Goal: Task Accomplishment & Management: Use online tool/utility

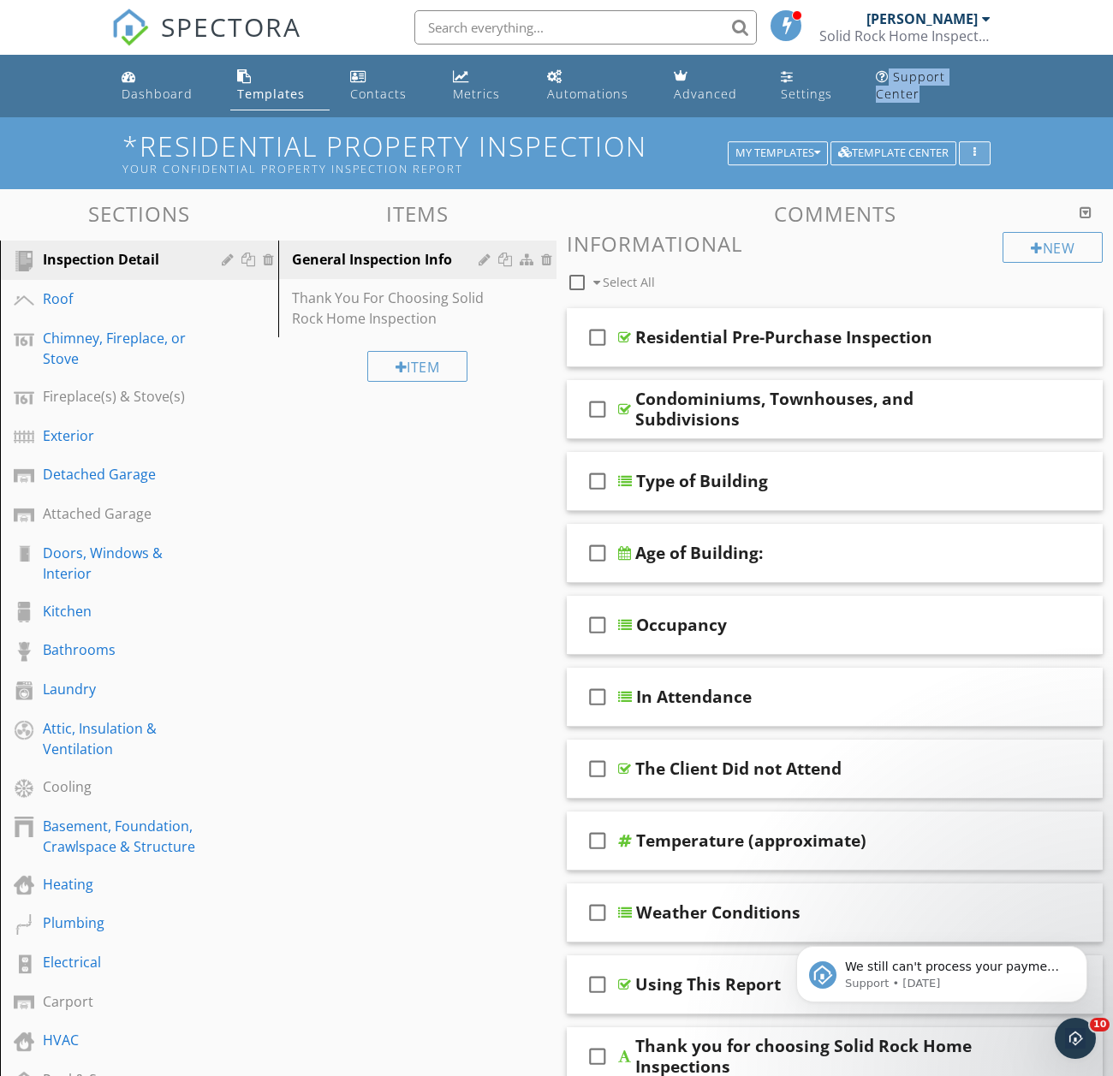
click at [982, 147] on div "button" at bounding box center [975, 153] width 16 height 12
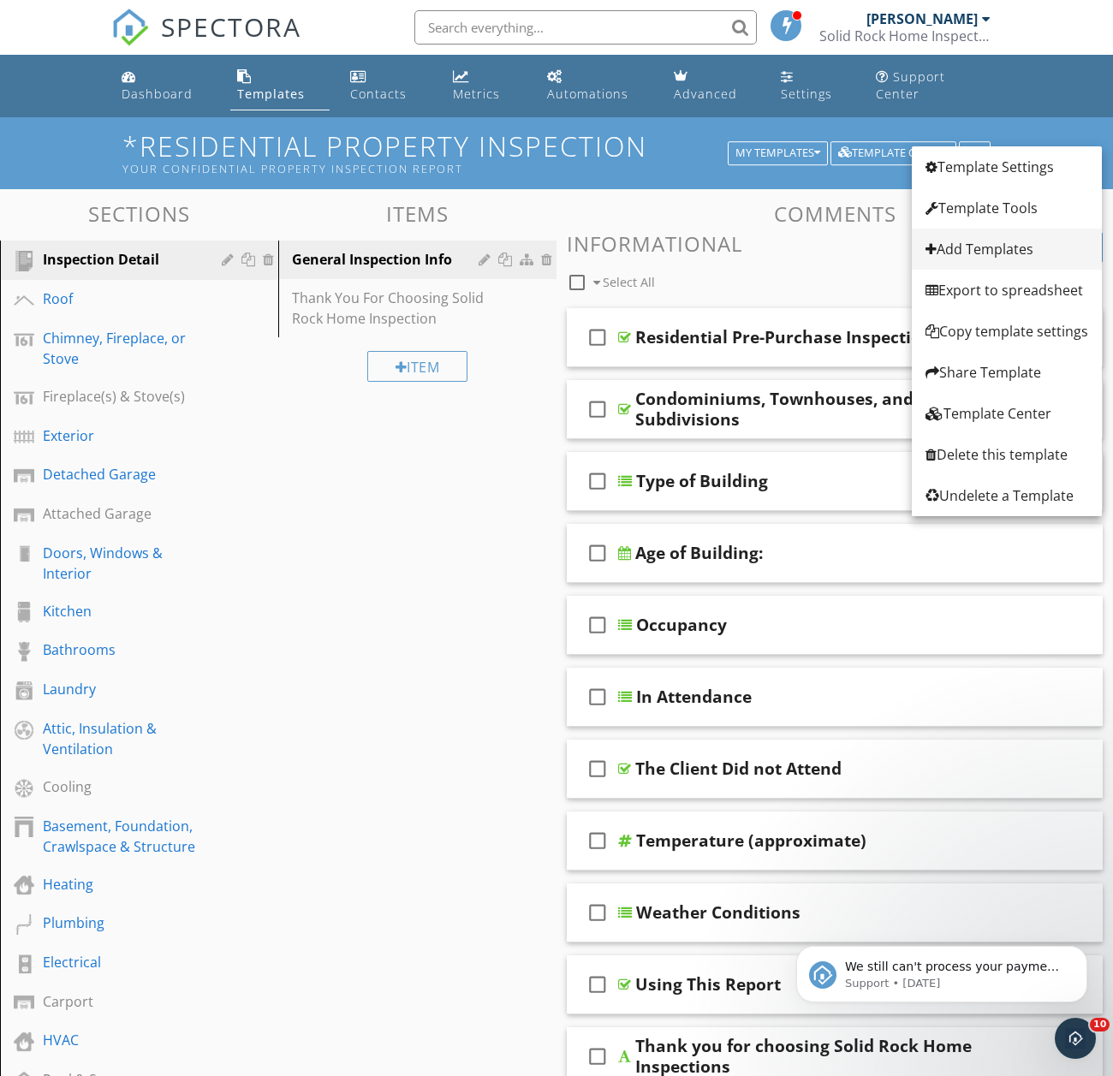
click at [1013, 256] on div "Add Templates" at bounding box center [1007, 249] width 163 height 21
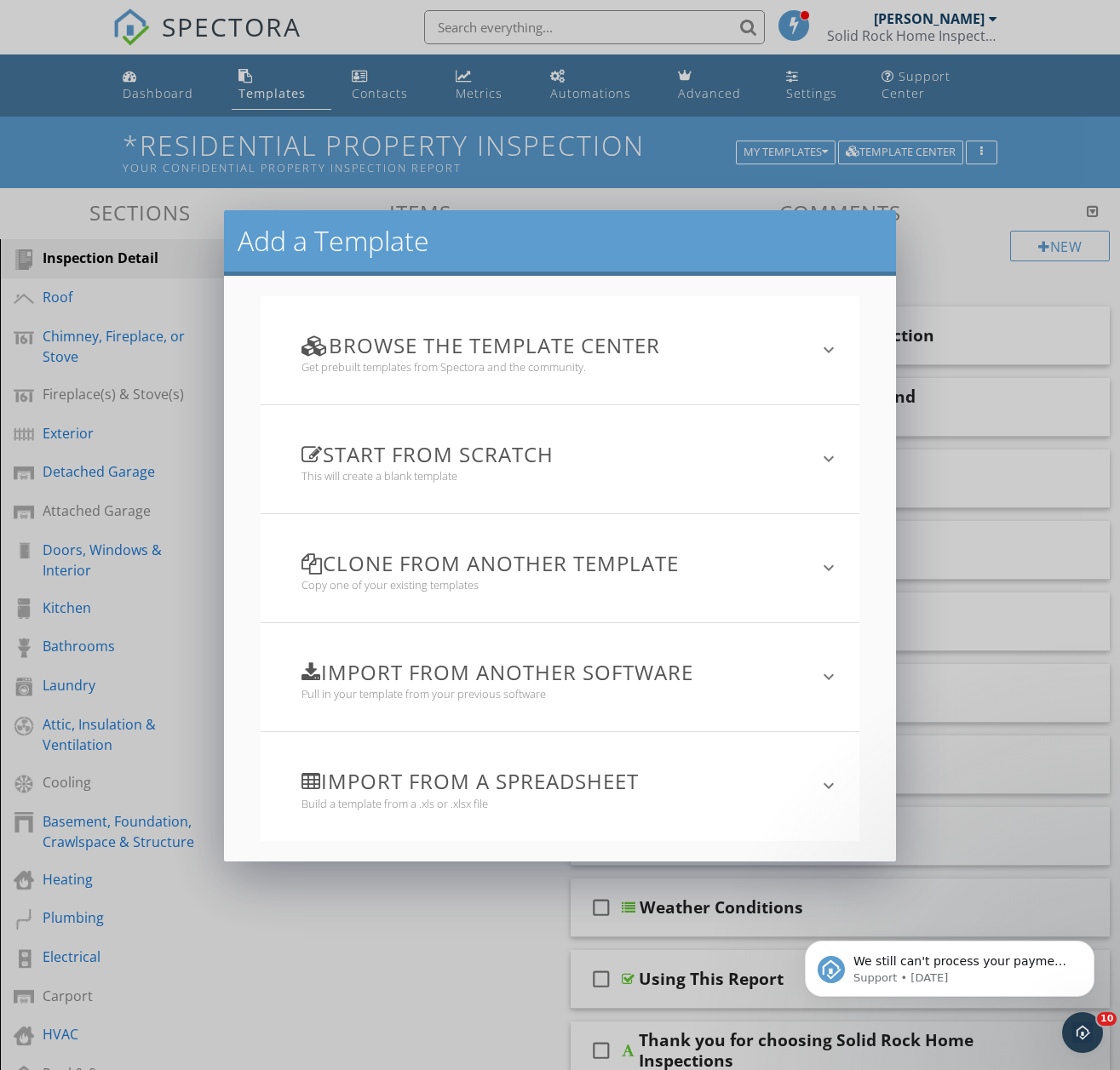
click at [536, 780] on h3 "Import from a spreadsheet" at bounding box center [550, 781] width 497 height 23
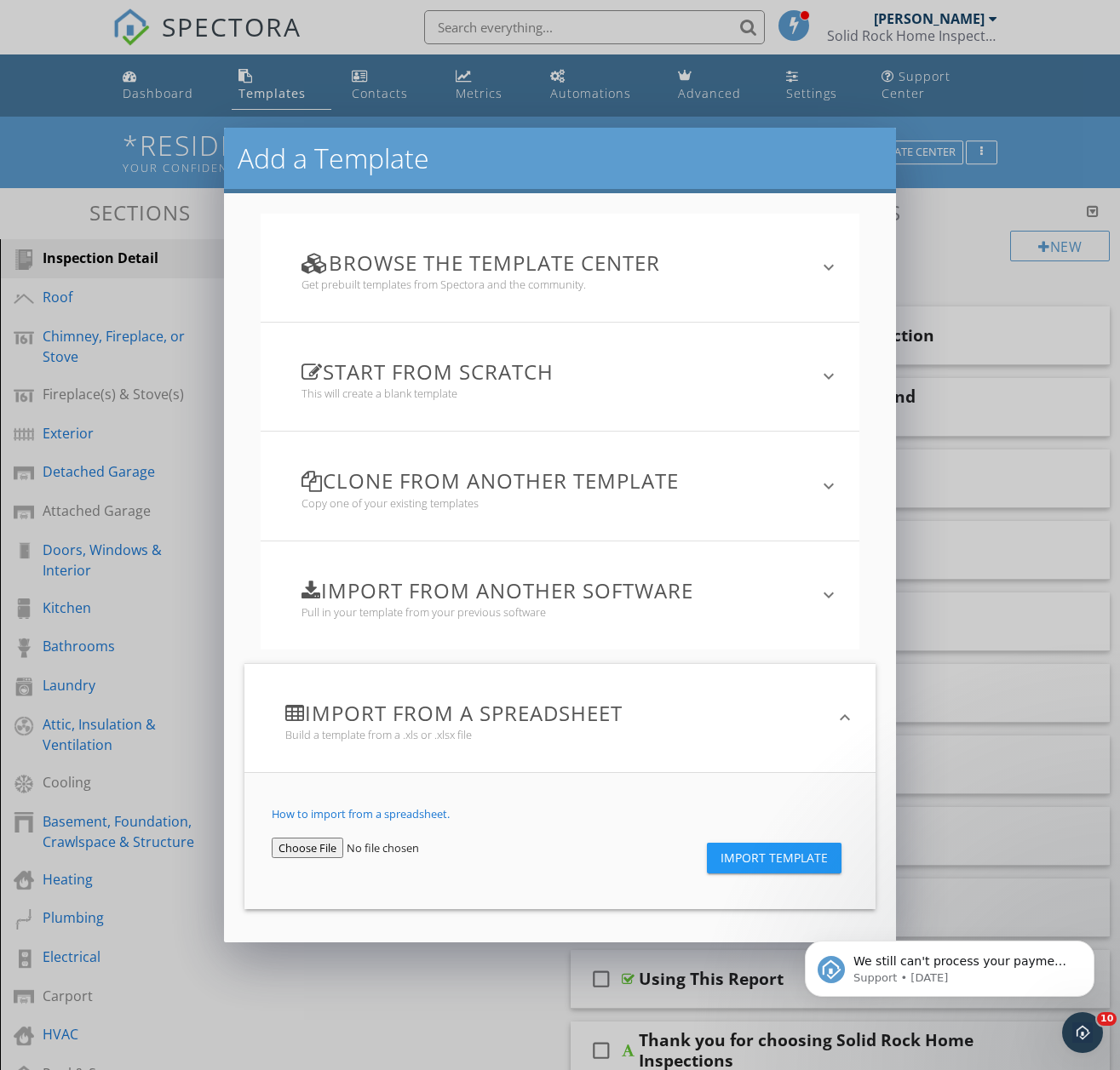
click at [320, 846] on input "file" at bounding box center [373, 848] width 203 height 21
type input "C:\fakepath\Spec Test.csv"
click at [749, 861] on span "Import Template" at bounding box center [774, 858] width 107 height 14
click at [749, 858] on span "Import Template" at bounding box center [774, 858] width 107 height 14
click at [382, 842] on input "file" at bounding box center [373, 848] width 203 height 21
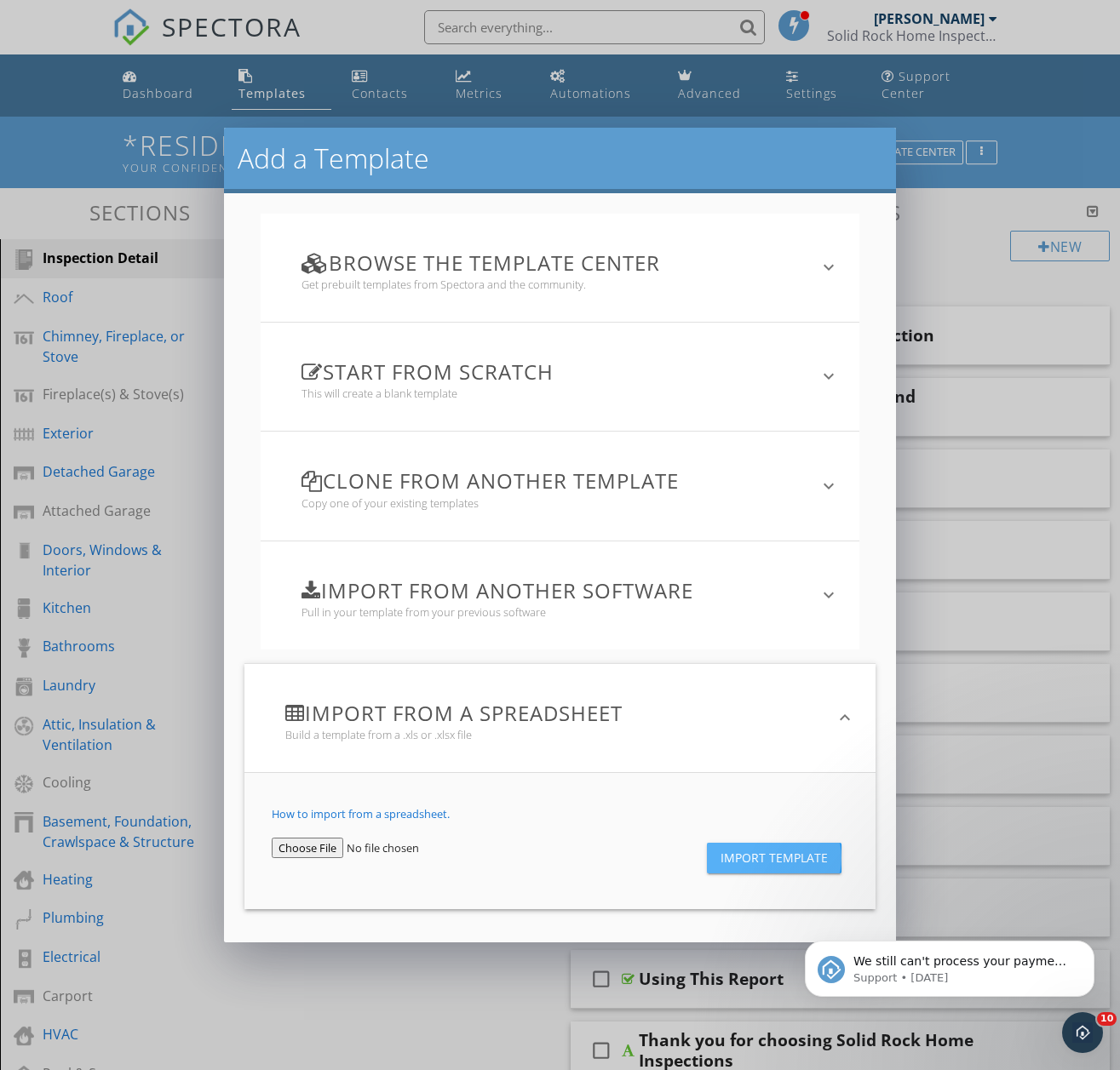
click at [812, 861] on span "Import Template" at bounding box center [774, 858] width 107 height 14
click at [788, 862] on span "Import Template" at bounding box center [774, 858] width 107 height 14
click at [416, 815] on link "How to import from a spreadsheet." at bounding box center [360, 813] width 178 height 15
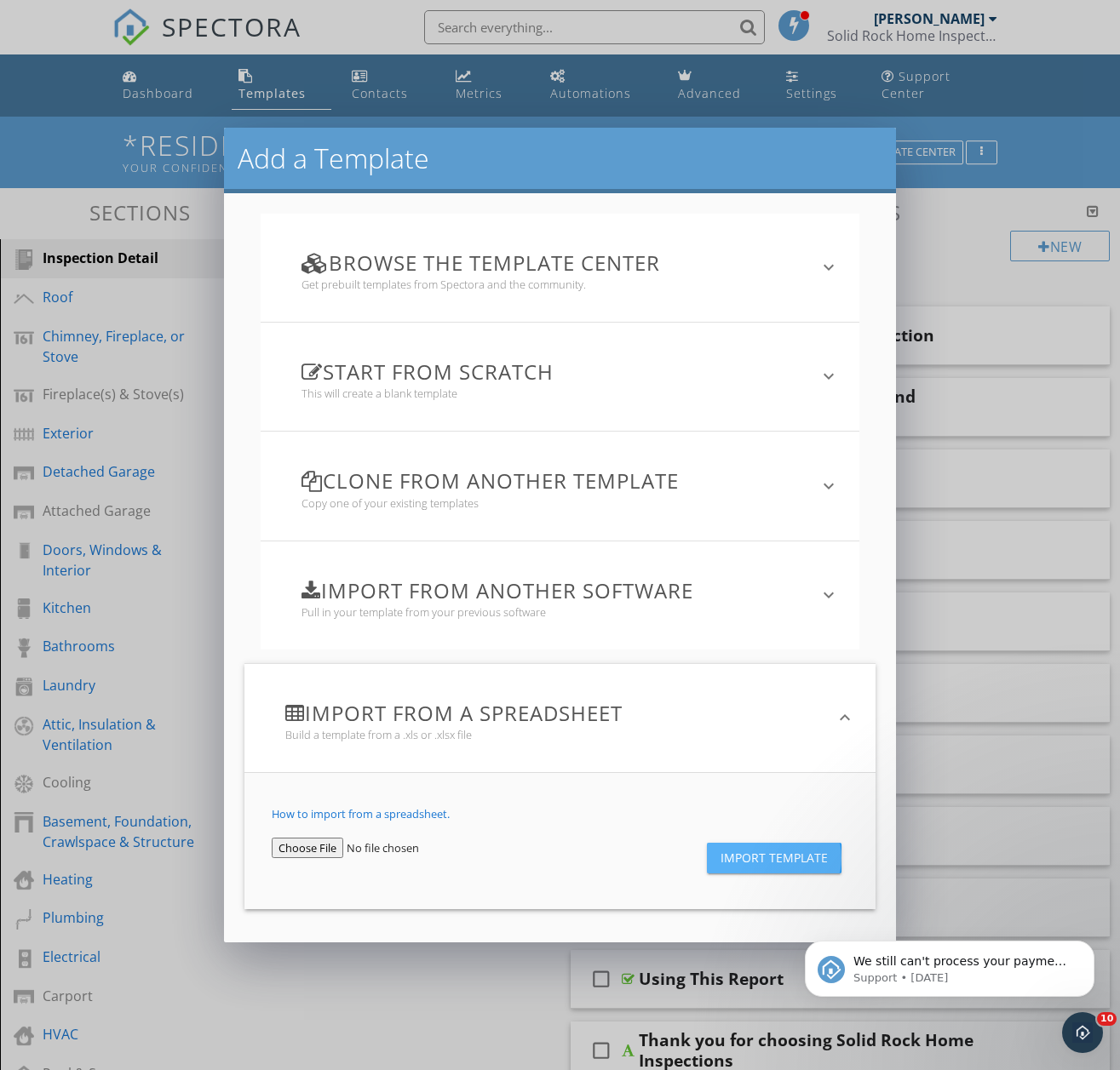
click at [815, 862] on span "Import Template" at bounding box center [774, 858] width 107 height 14
click at [196, 482] on div "Add a Template Browse the Template Center Get prebuilt templates from Spectora …" at bounding box center [560, 535] width 1120 height 1070
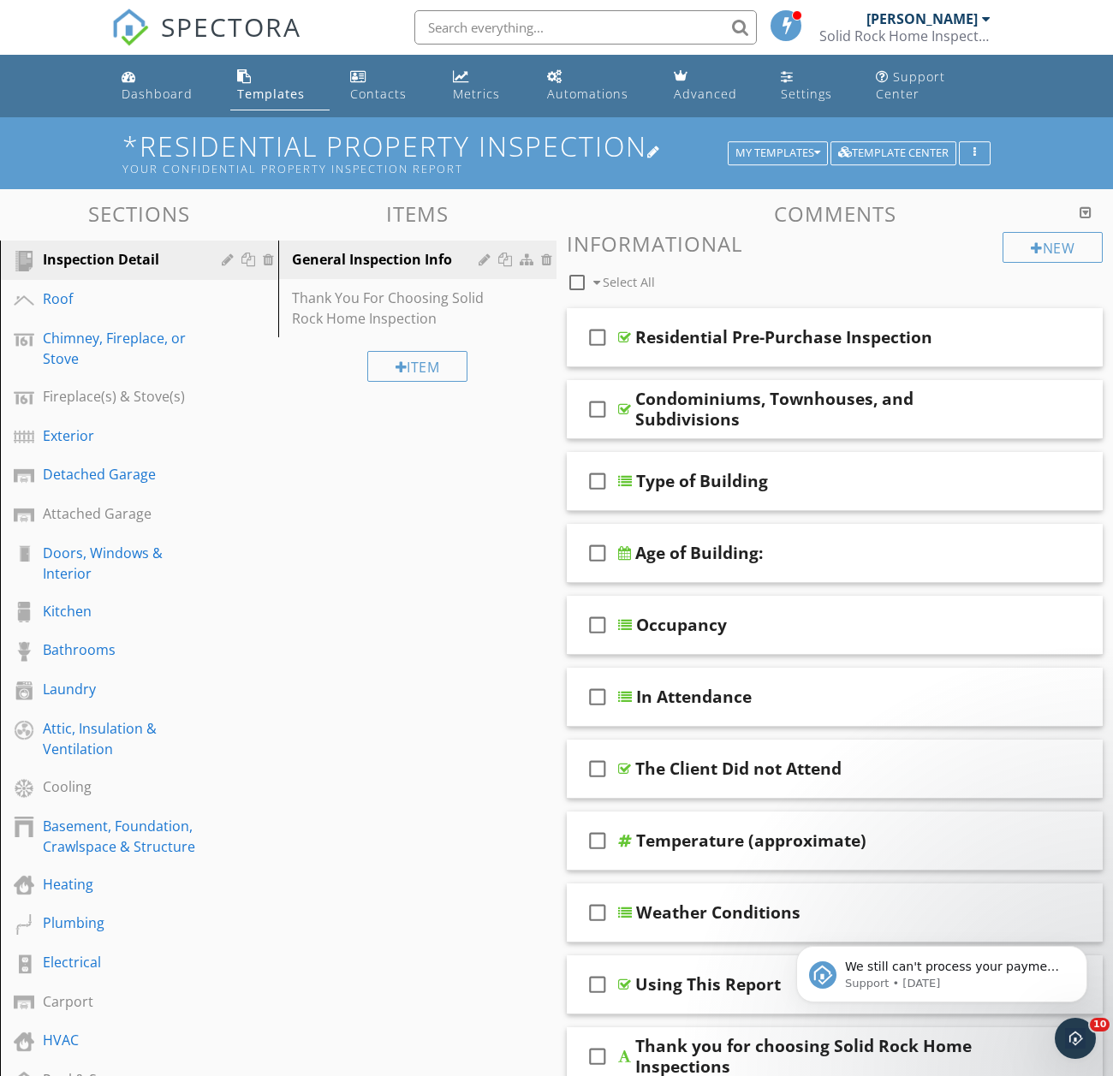
click at [980, 131] on h1 "*Residential Property Inspection Your Confidential Property Inspection Report" at bounding box center [556, 153] width 868 height 44
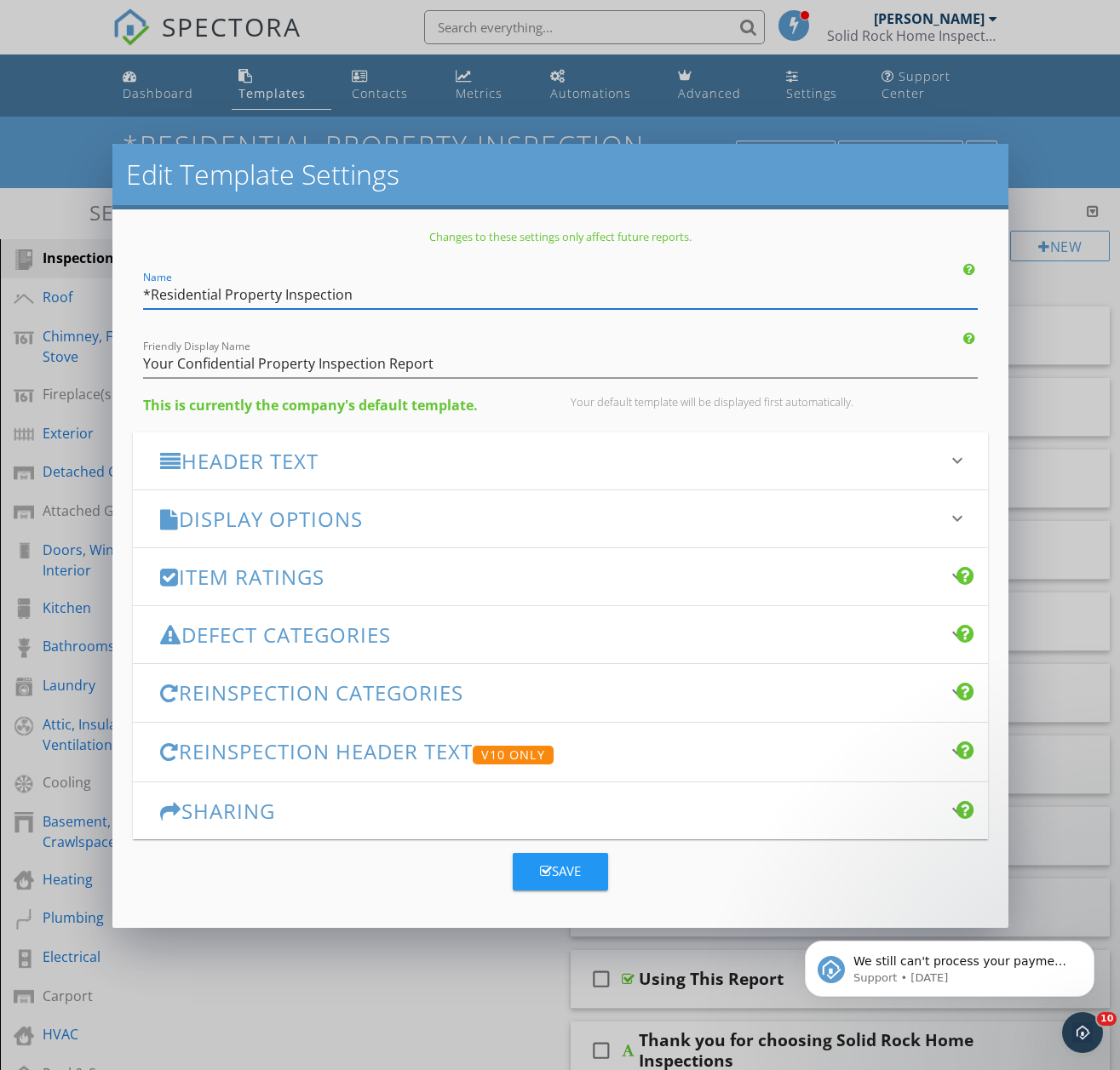
drag, startPoint x: 1080, startPoint y: 151, endPoint x: 1073, endPoint y: 145, distance: 9.2
click at [1080, 151] on div "Edit Template Settings Changes to these settings only affect future reports. Na…" at bounding box center [560, 535] width 1120 height 1070
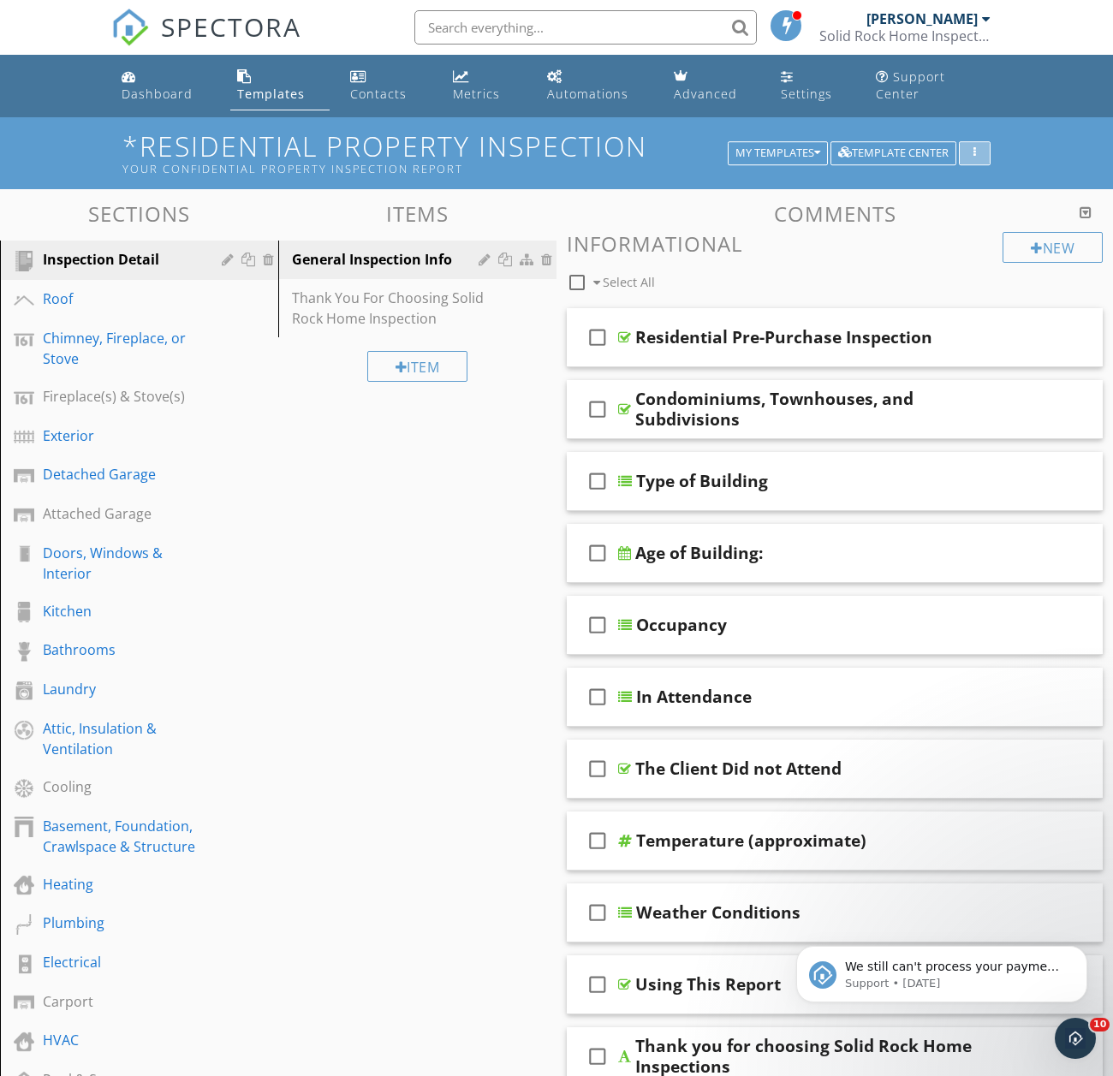
click at [966, 141] on button "button" at bounding box center [975, 153] width 32 height 24
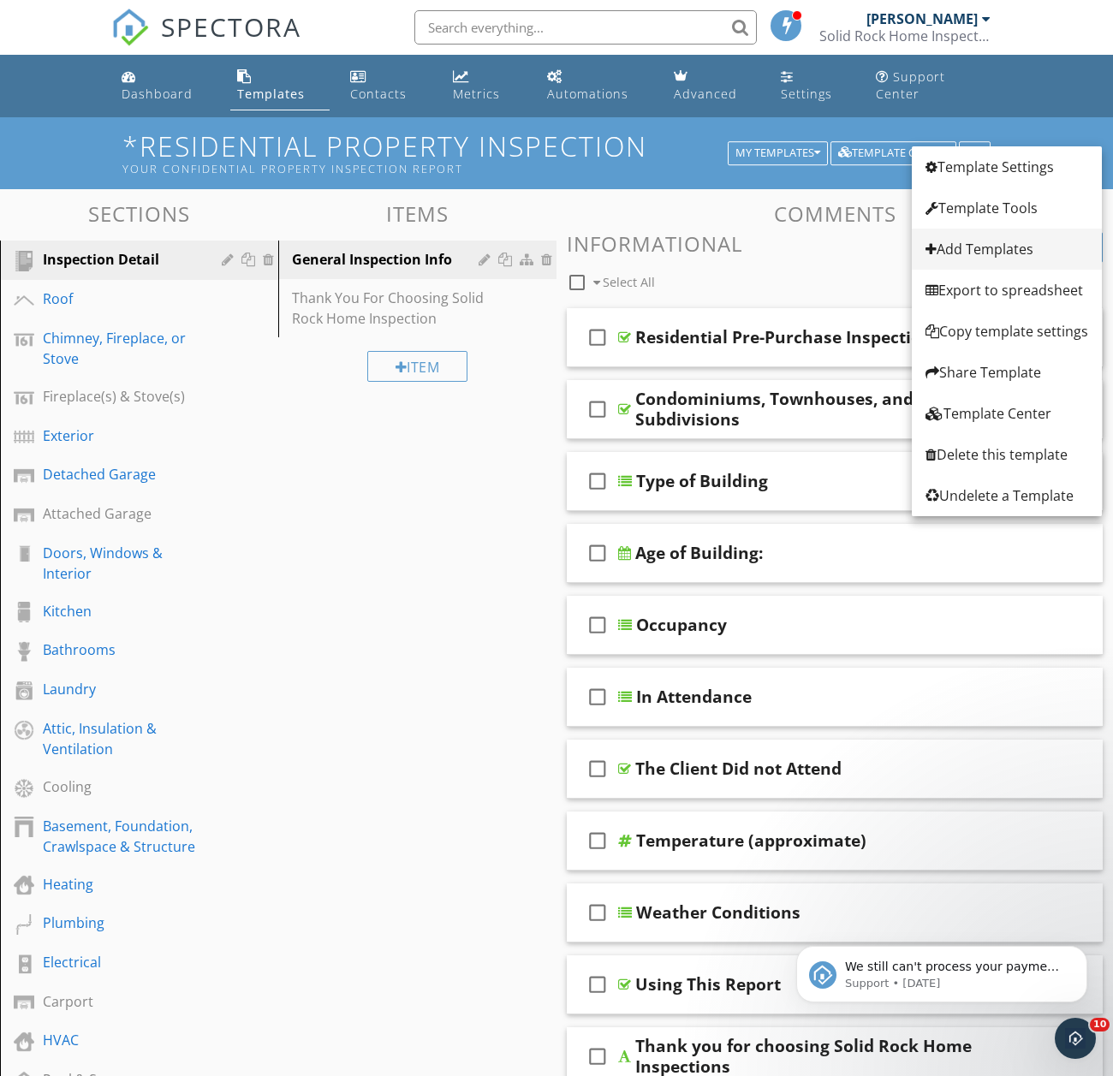
click at [973, 241] on div "Add Templates" at bounding box center [1007, 249] width 163 height 21
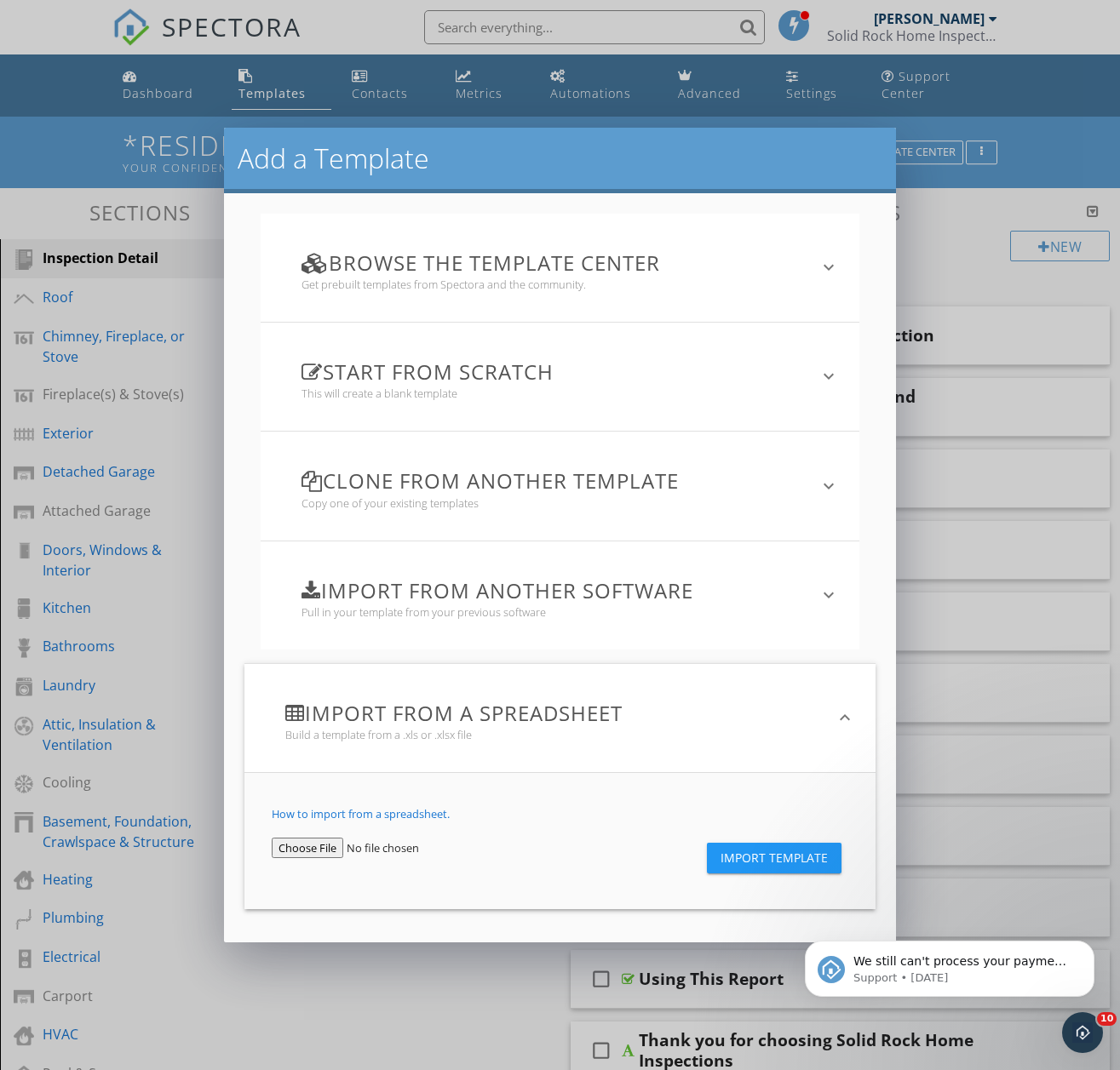
click at [299, 847] on input "file" at bounding box center [373, 848] width 203 height 21
type input "C:\fakepath\Spec Test.csv"
click at [785, 851] on span "Import Template" at bounding box center [774, 858] width 107 height 14
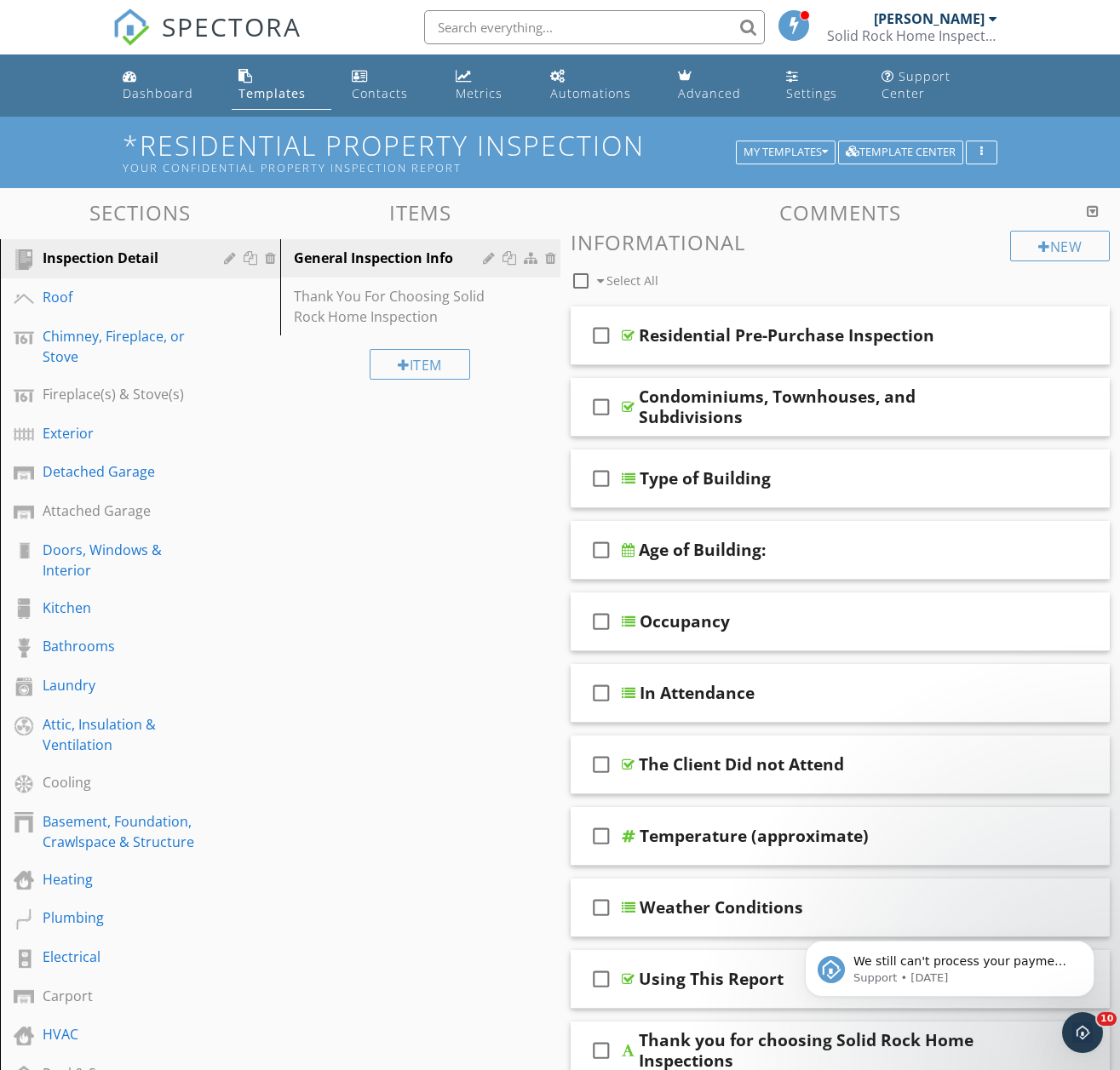
click at [986, 211] on div "Add a Template Browse the Template Center Get prebuilt templates from Spectora …" at bounding box center [560, 535] width 1120 height 1070
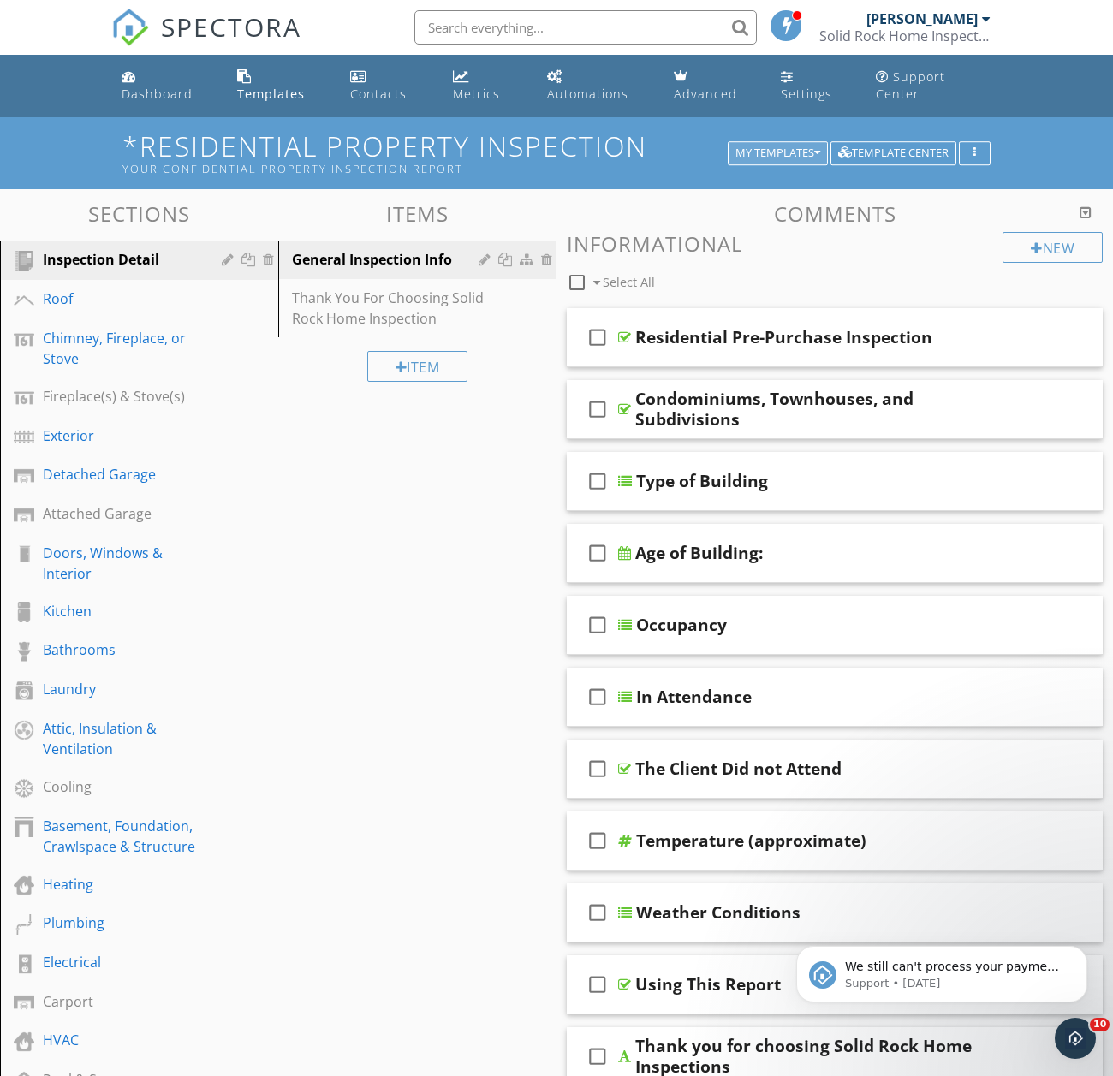
click at [808, 147] on div "My Templates" at bounding box center [778, 153] width 85 height 12
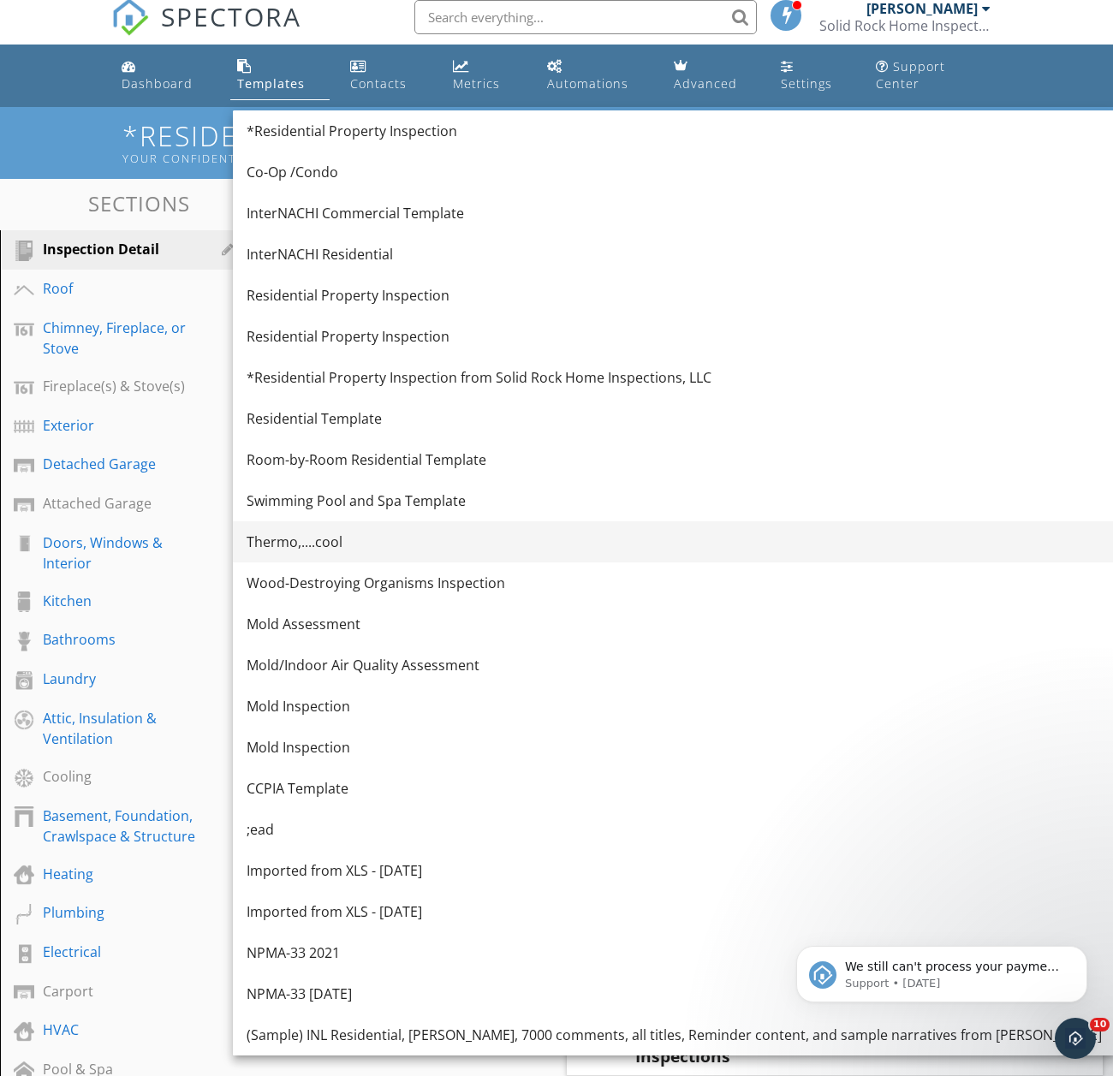
scroll to position [86, 0]
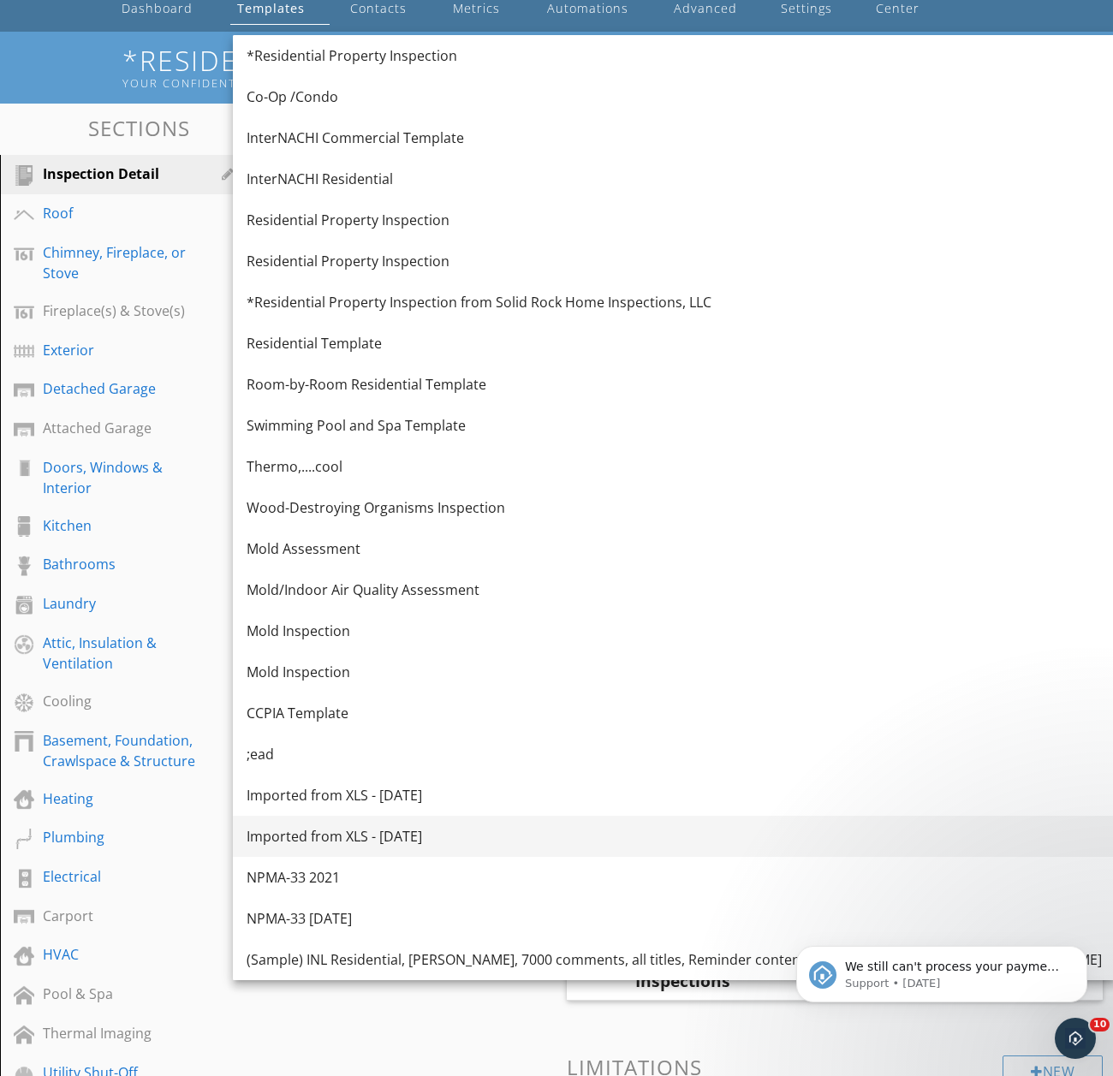
click at [435, 834] on div "Imported from XLS - [DATE]" at bounding box center [674, 836] width 855 height 21
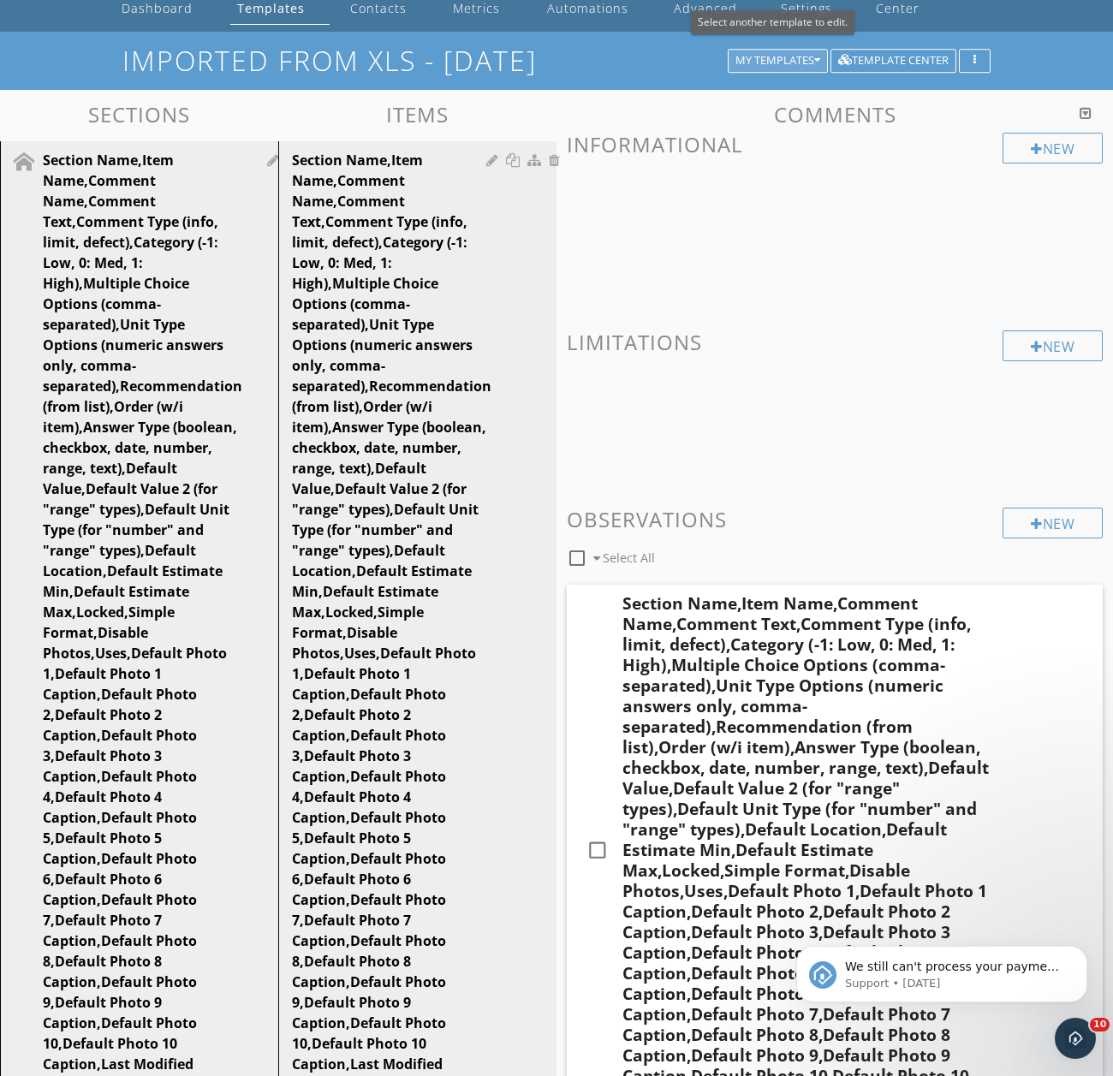
click at [807, 55] on div "My Templates" at bounding box center [778, 61] width 85 height 12
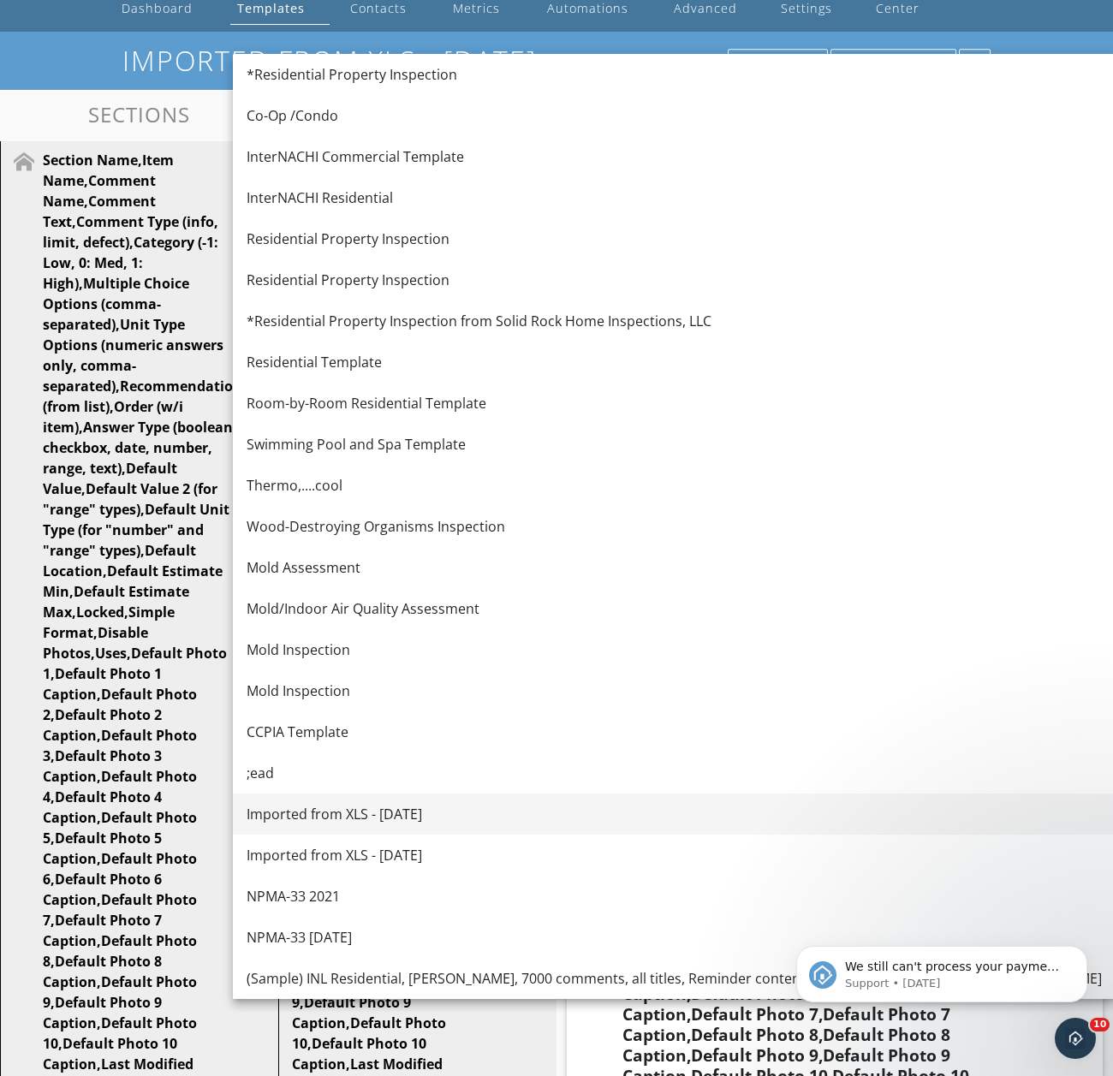
click at [367, 809] on div "Imported from XLS - [DATE]" at bounding box center [674, 814] width 855 height 21
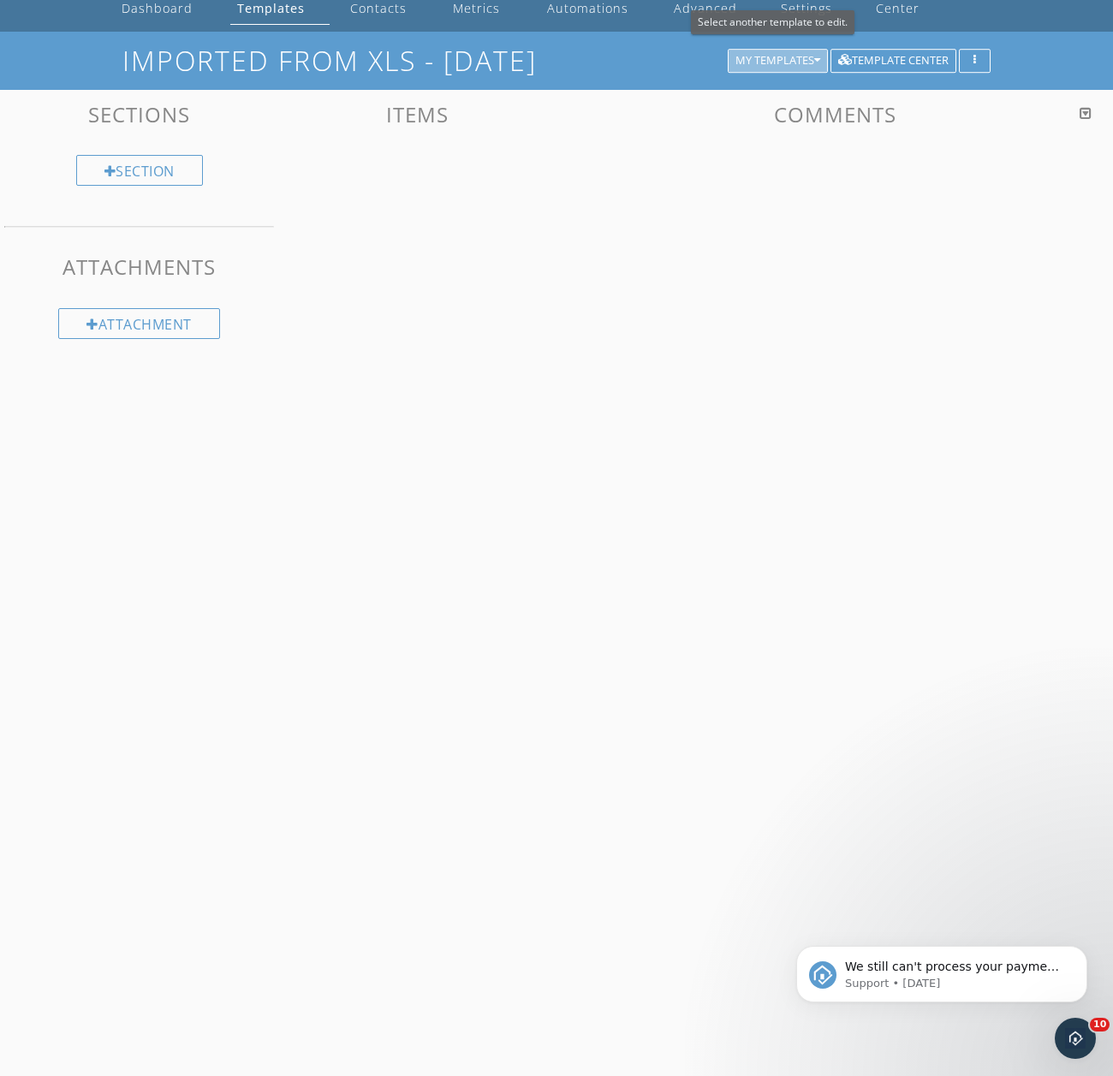
click at [816, 55] on icon "button" at bounding box center [817, 61] width 6 height 12
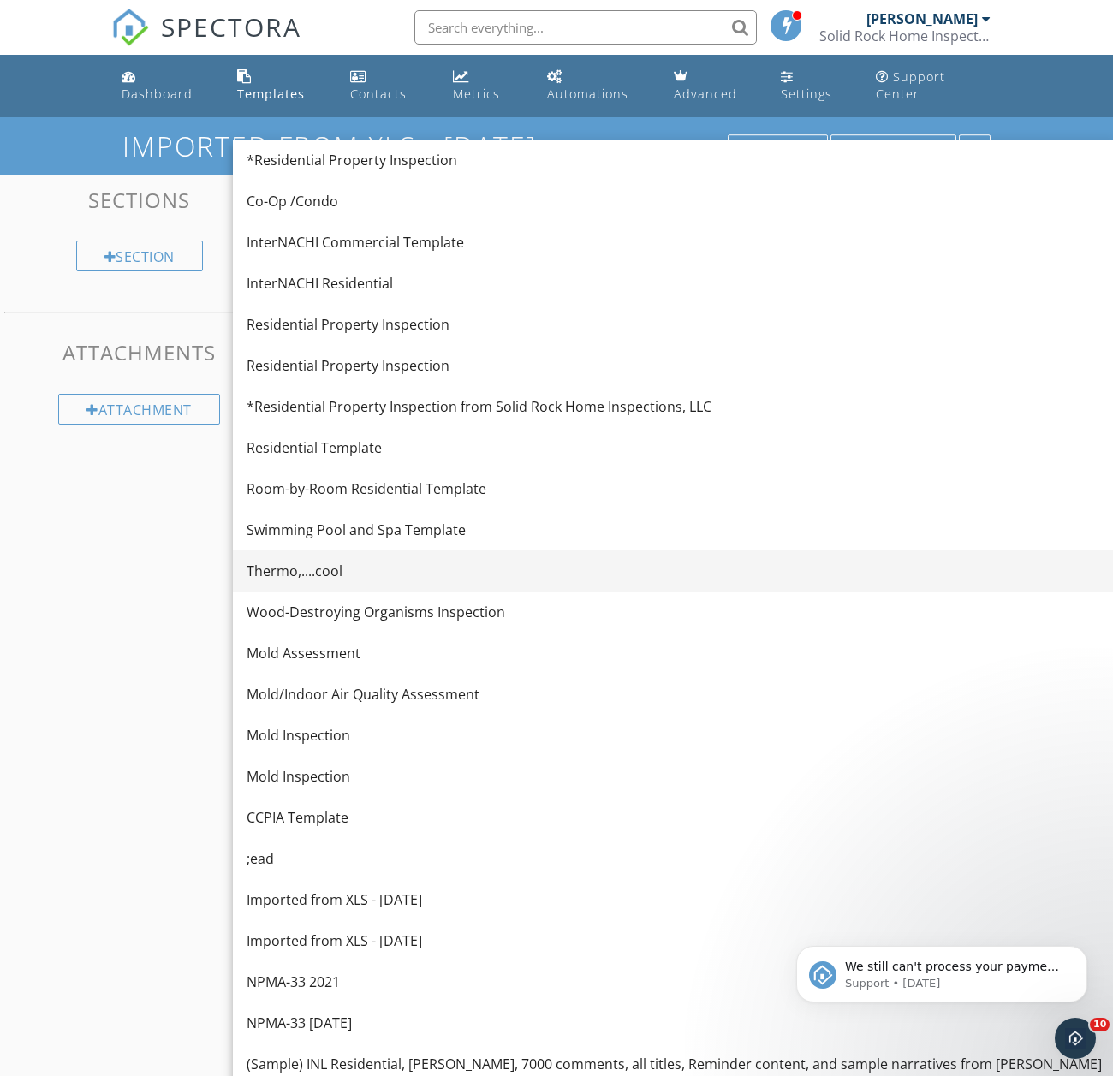
scroll to position [99, 0]
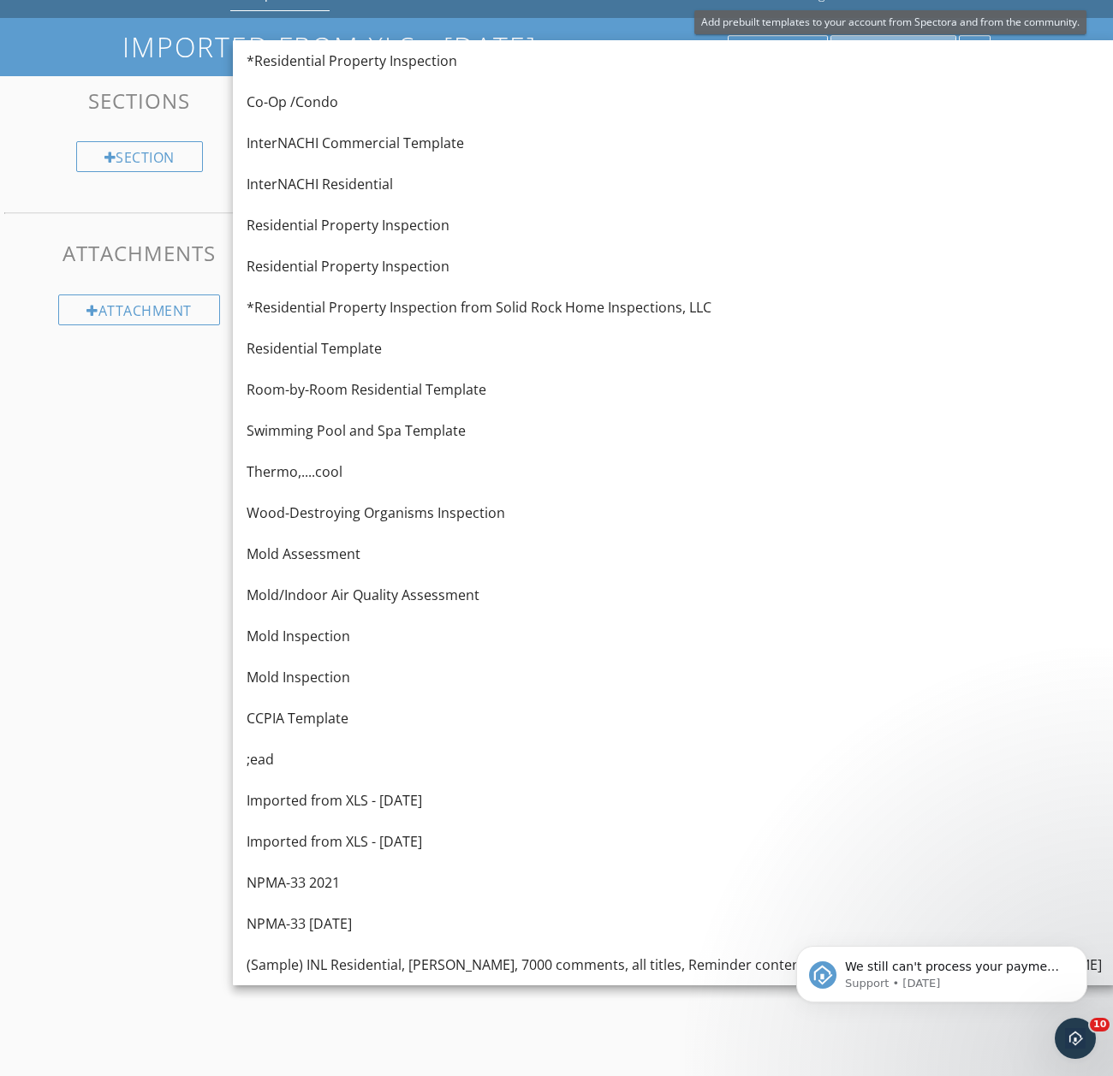
click at [952, 35] on button "Template Center" at bounding box center [894, 47] width 126 height 24
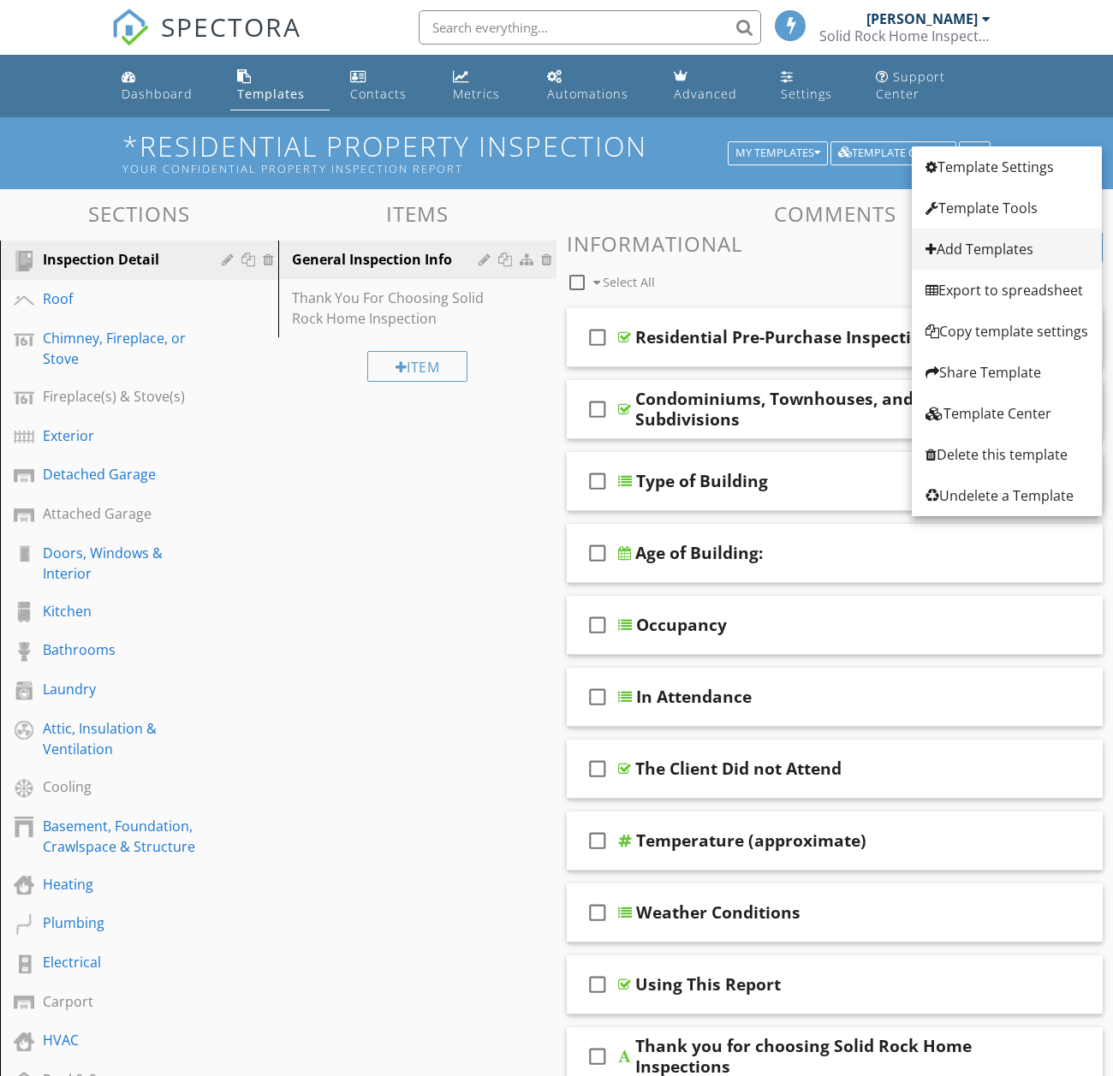
click at [962, 243] on div "Add Templates" at bounding box center [1007, 249] width 163 height 21
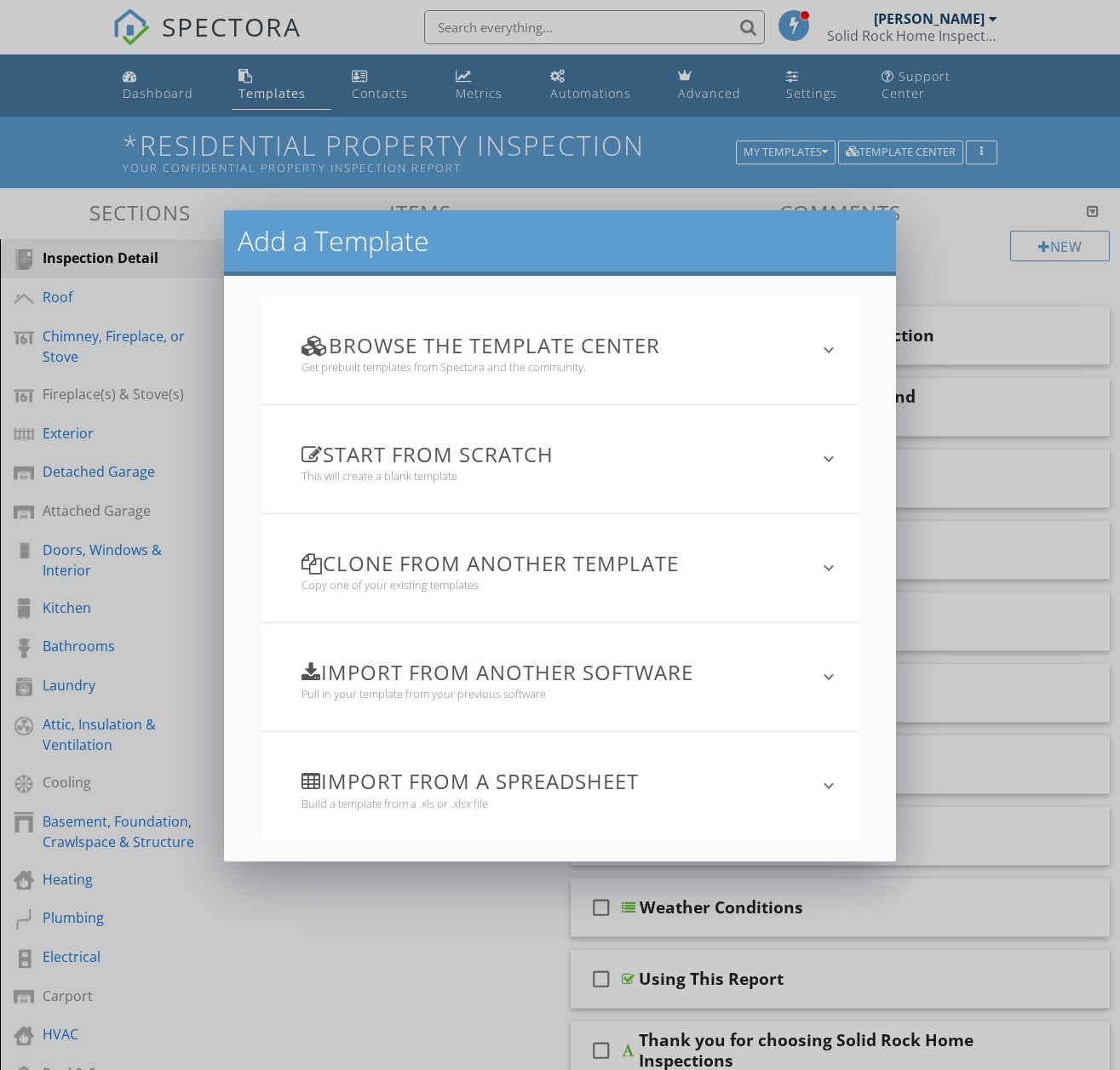
click at [820, 810] on div "Import from a spreadsheet Build a template from a .xls or .xlsx file keyboard_a…" at bounding box center [560, 786] width 600 height 108
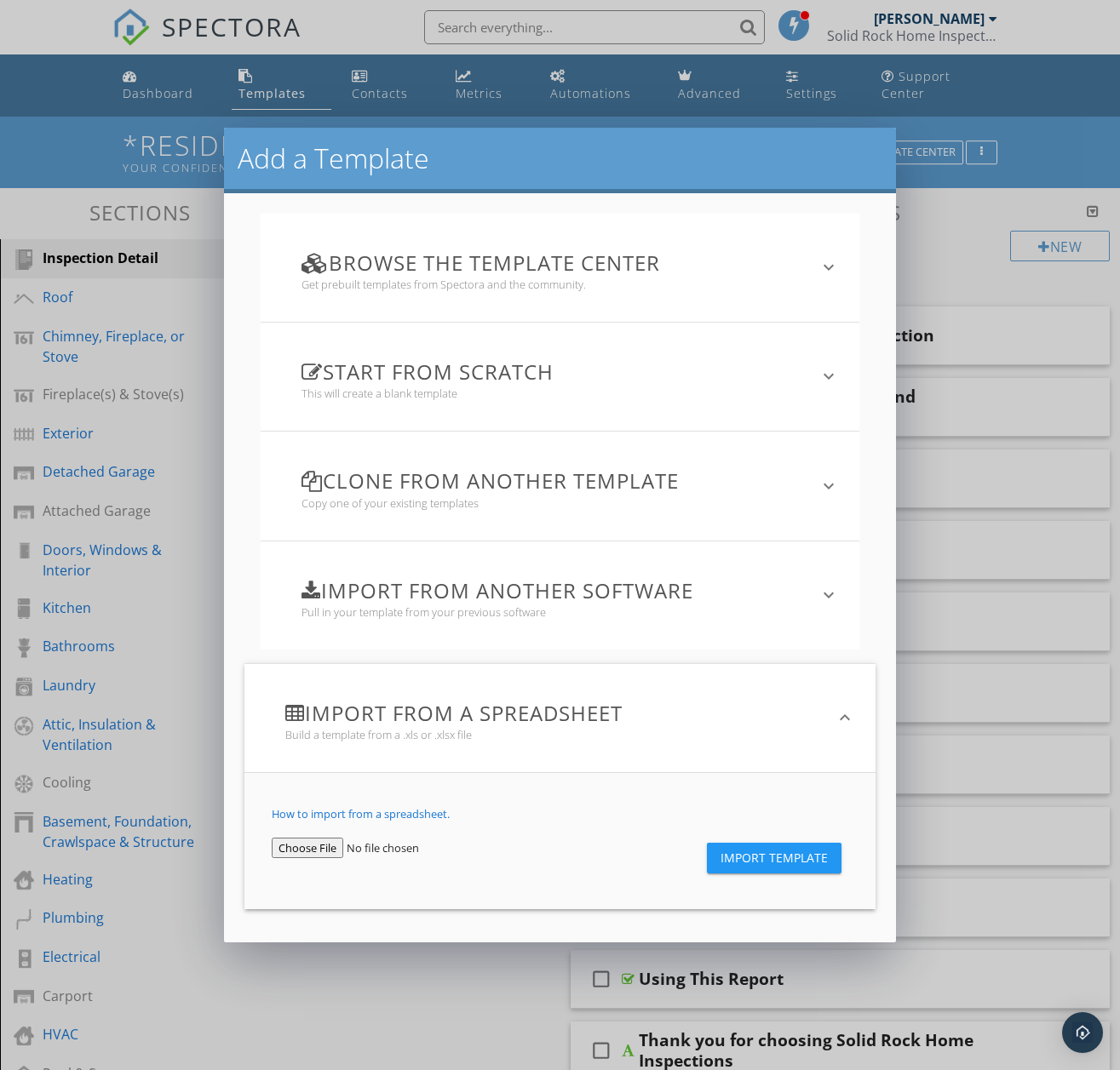
click at [811, 791] on div "How to import from a spreadsheet. Import Template" at bounding box center [560, 841] width 632 height 137
click at [316, 848] on input "file" at bounding box center [373, 848] width 203 height 21
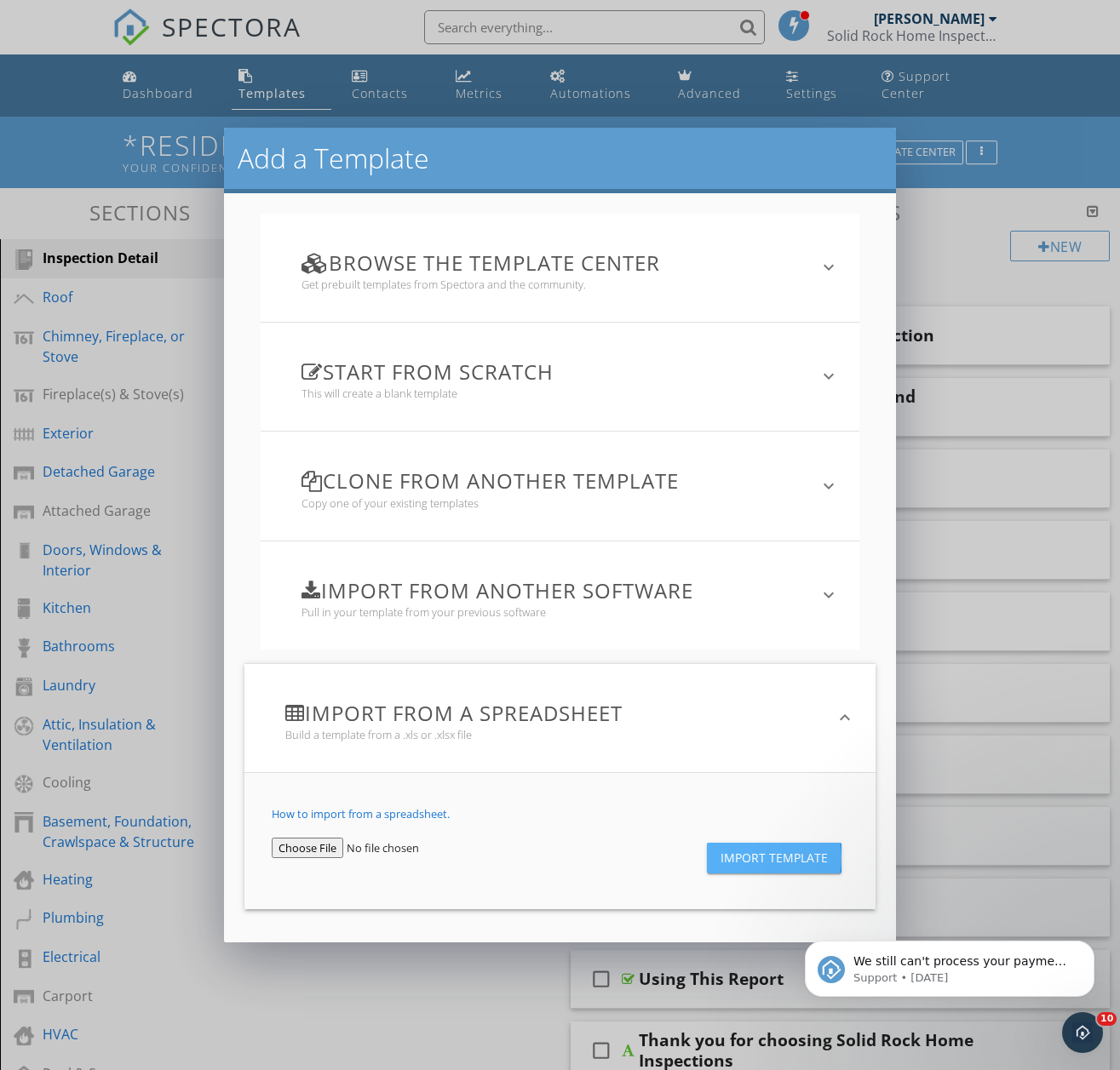
drag, startPoint x: 10, startPoint y: 1, endPoint x: 798, endPoint y: 862, distance: 1167.2
click at [798, 862] on span "Import Template" at bounding box center [774, 858] width 107 height 14
click at [796, 863] on span "Import Template" at bounding box center [774, 858] width 107 height 14
click at [308, 841] on input "file" at bounding box center [373, 848] width 203 height 21
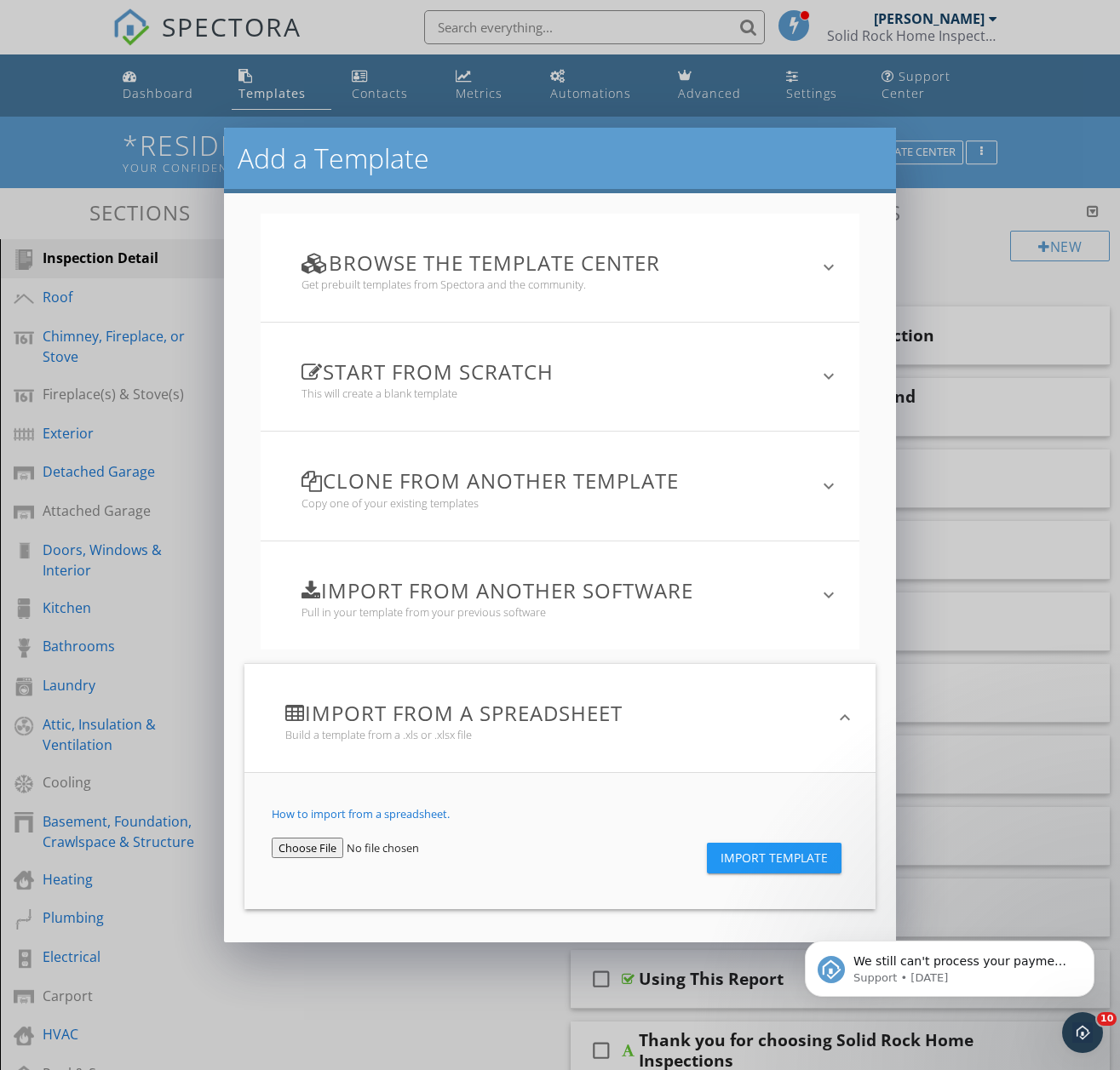
click at [807, 861] on span "Import Template" at bounding box center [774, 858] width 107 height 14
click at [325, 844] on input "file" at bounding box center [373, 848] width 203 height 21
type input "C:\fakepath\Spec Test3.xlsx"
click at [785, 862] on span "Import Template" at bounding box center [774, 858] width 107 height 14
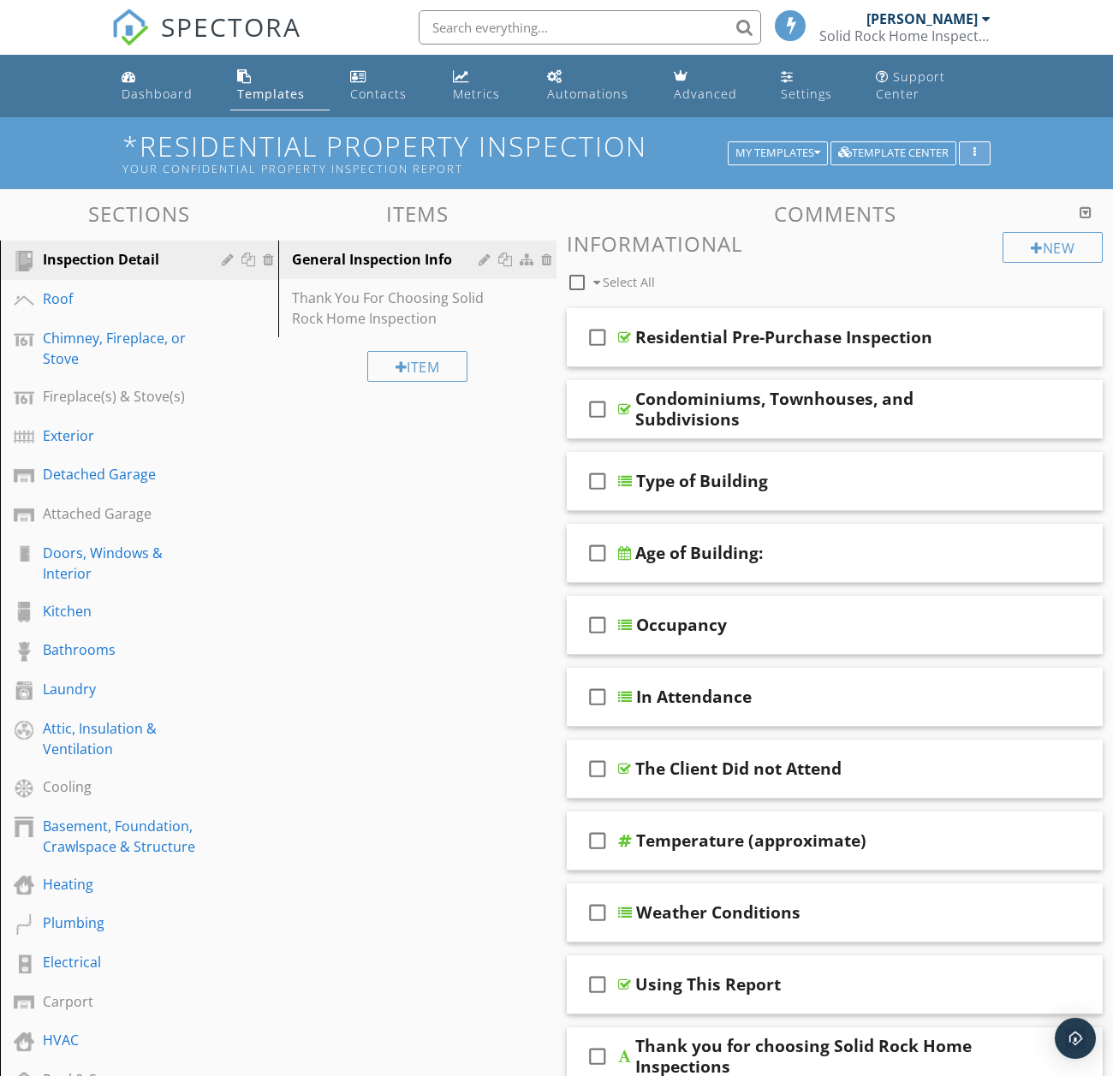
click at [975, 147] on icon "button" at bounding box center [975, 153] width 3 height 12
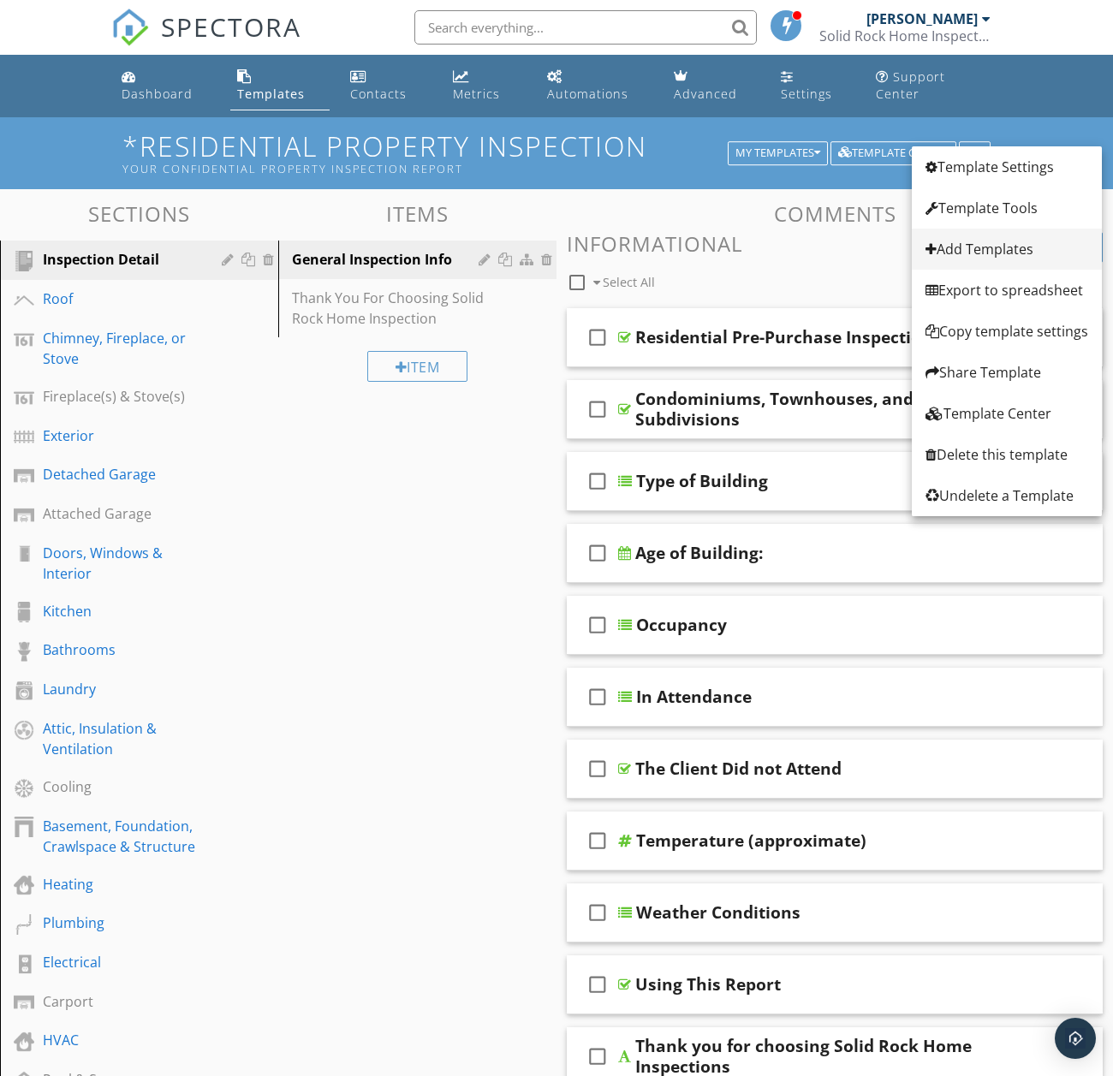
click at [977, 246] on div "Add Templates" at bounding box center [1007, 249] width 163 height 21
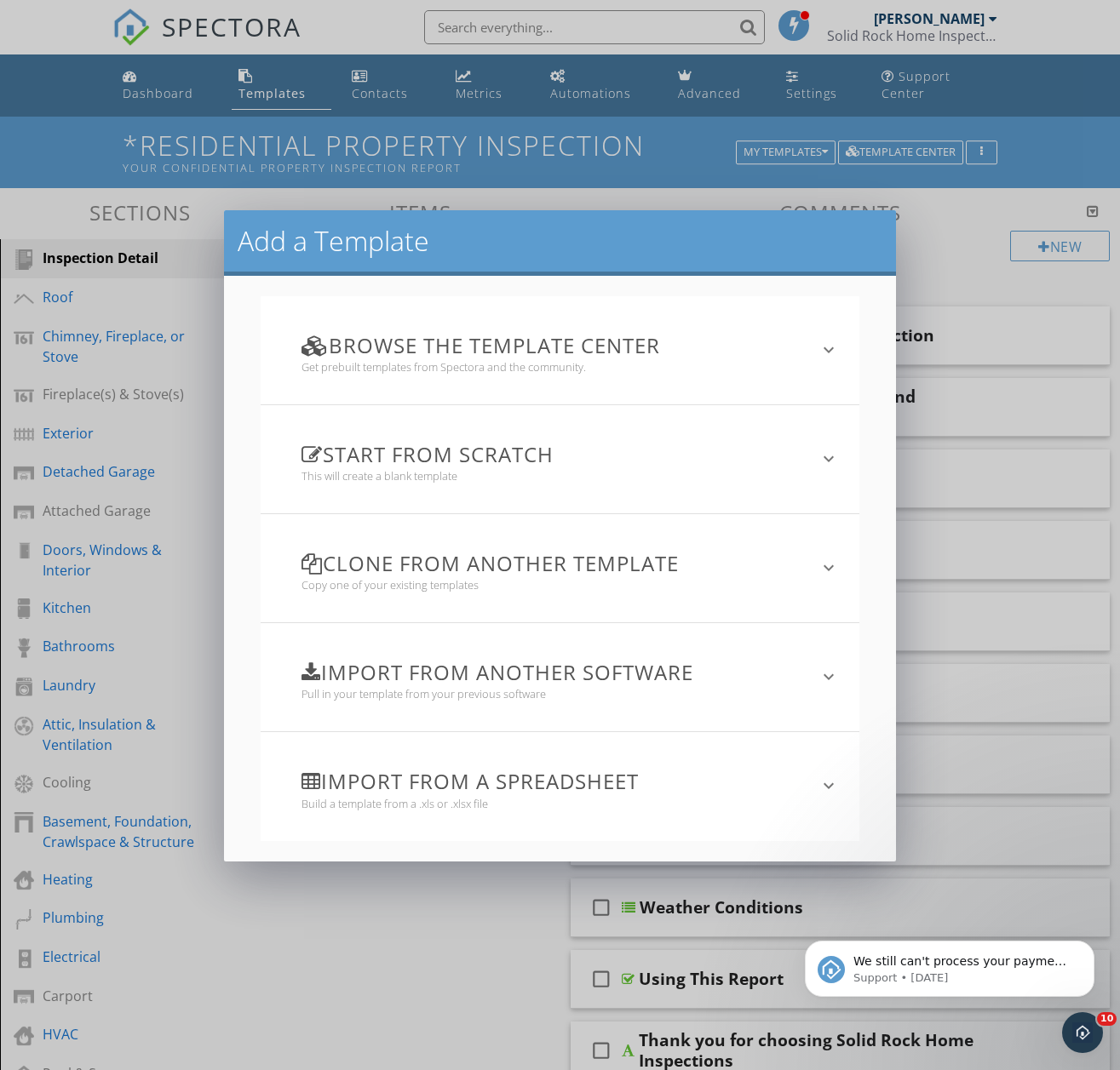
click at [666, 789] on h3 "Import from a spreadsheet" at bounding box center [550, 781] width 497 height 23
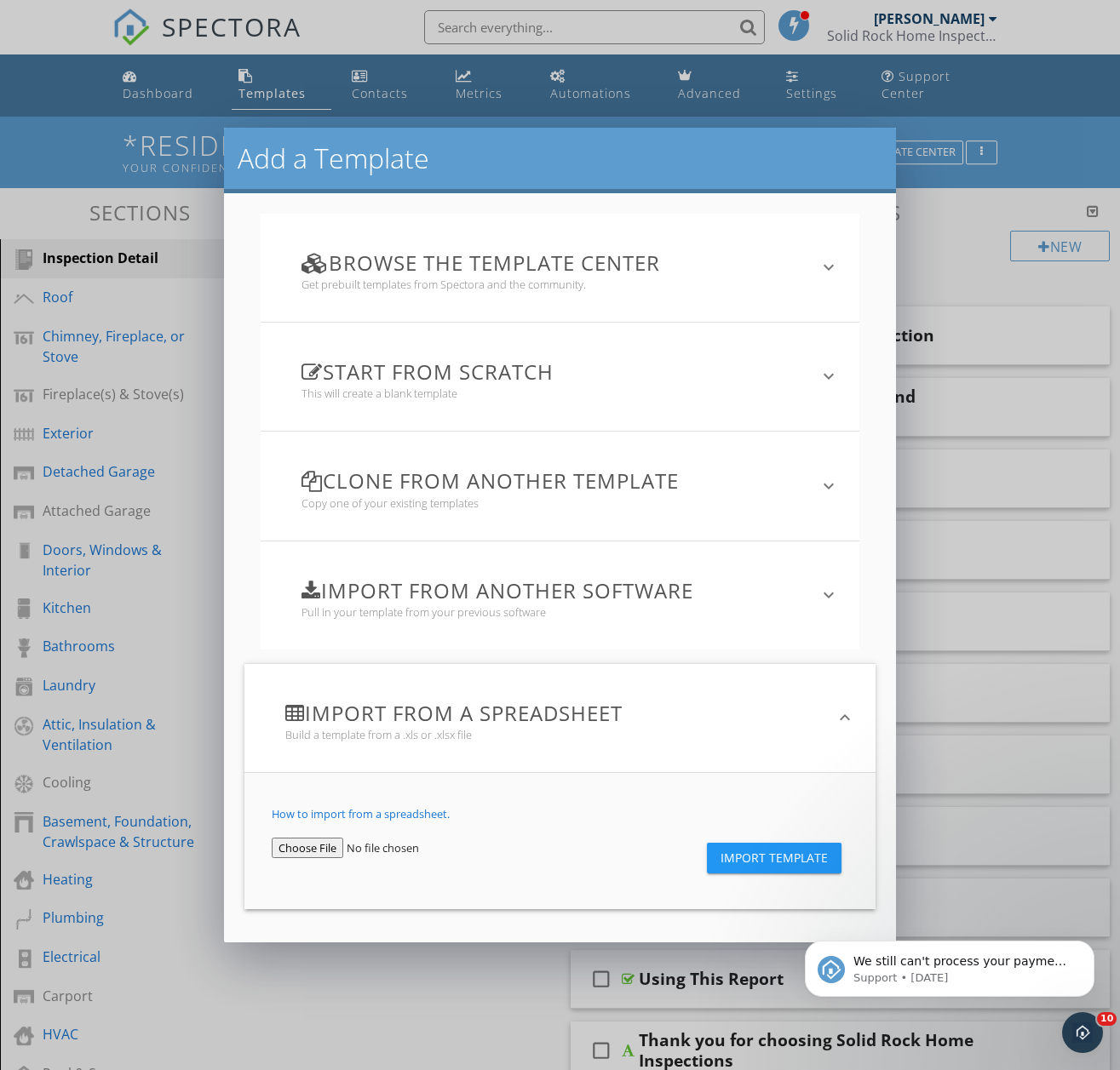
click at [331, 846] on input "file" at bounding box center [373, 848] width 203 height 21
type input "C:\fakepath\Template AI-1-Spect spreadsheet - Sheet1 2 ex.xlsx"
click at [757, 852] on span "Import Template" at bounding box center [774, 858] width 107 height 14
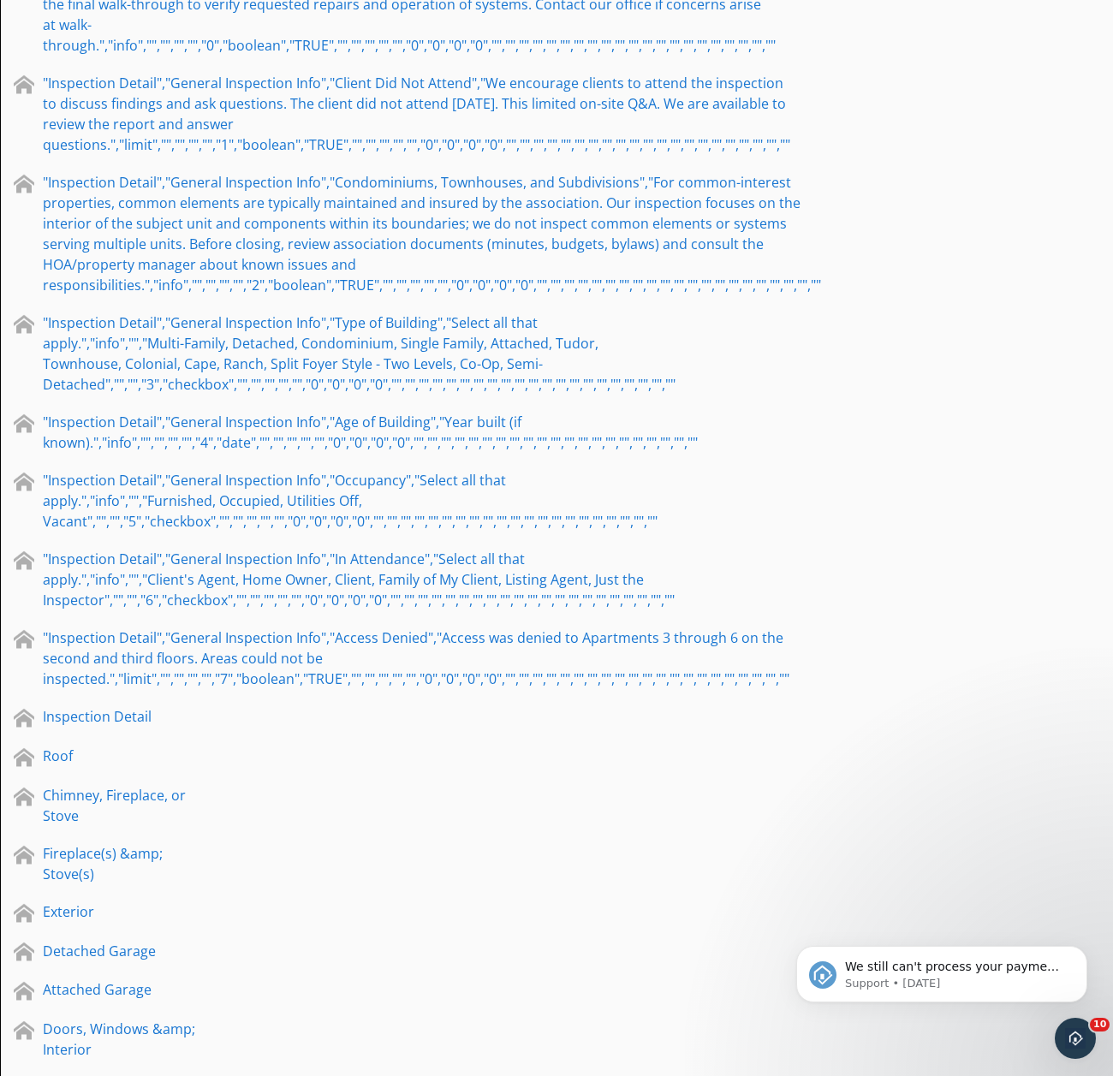
scroll to position [2012, 0]
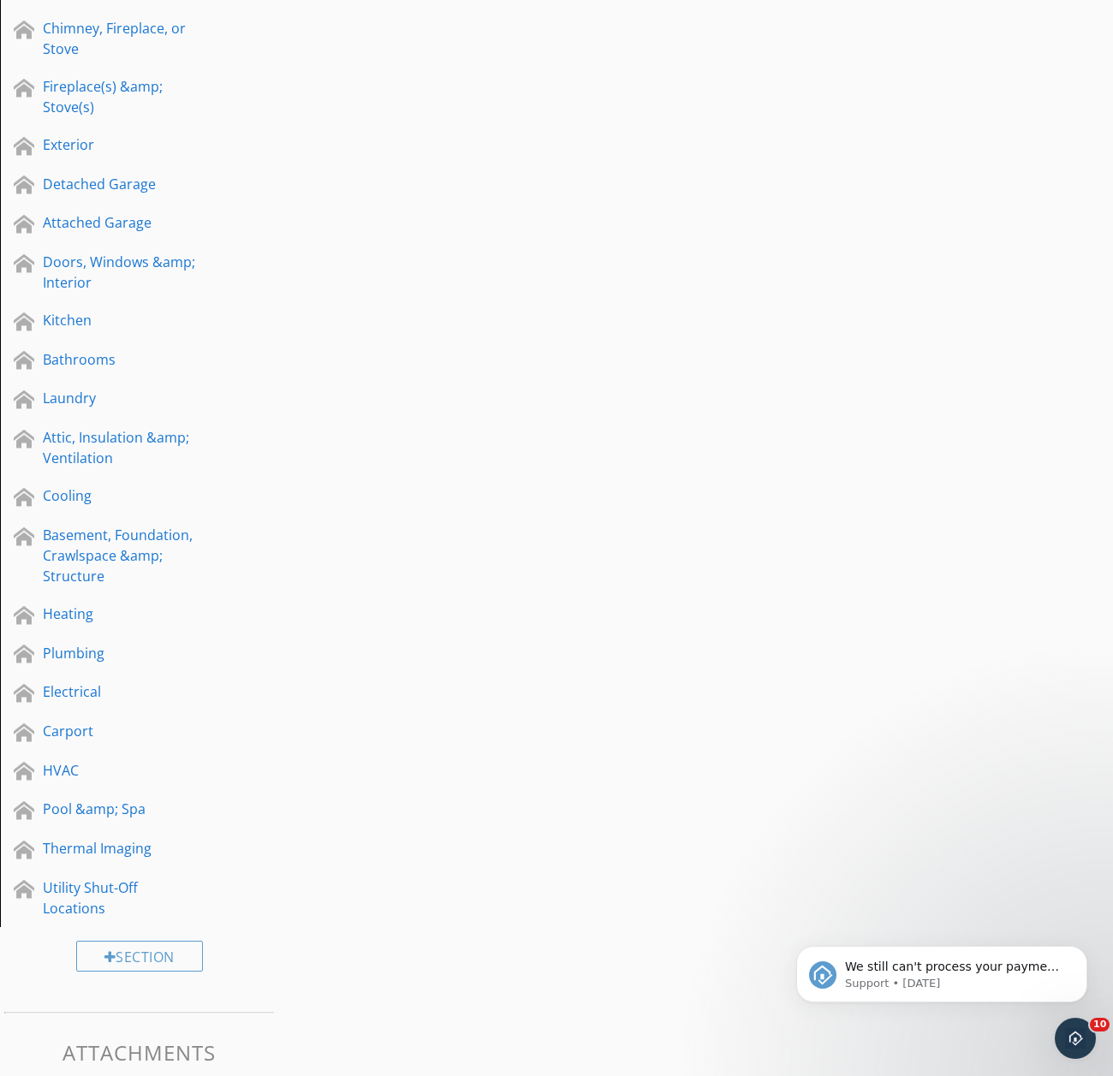
click at [67, 604] on div "Heating" at bounding box center [120, 614] width 154 height 21
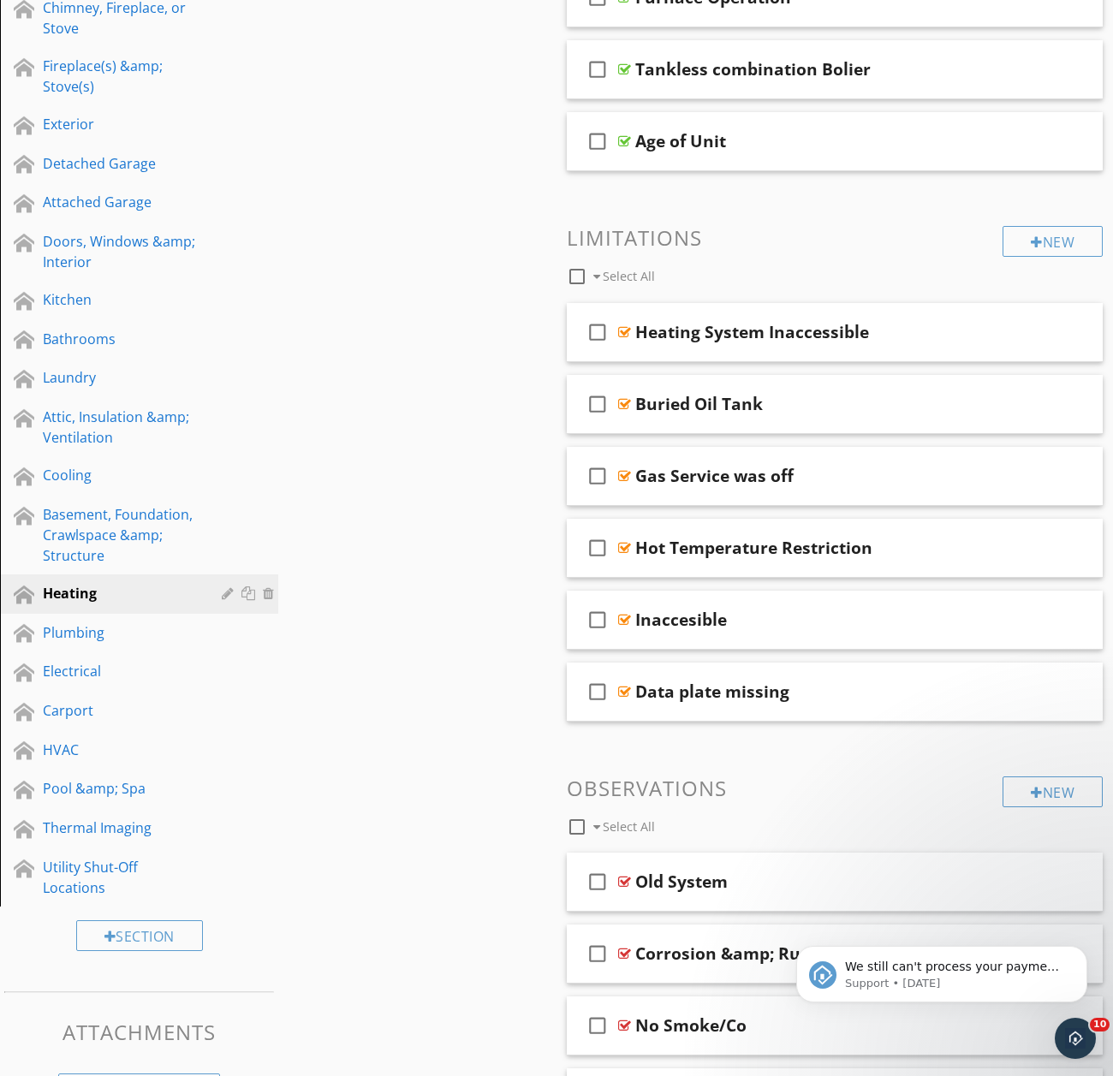
click at [67, 583] on div "Heating" at bounding box center [120, 593] width 154 height 21
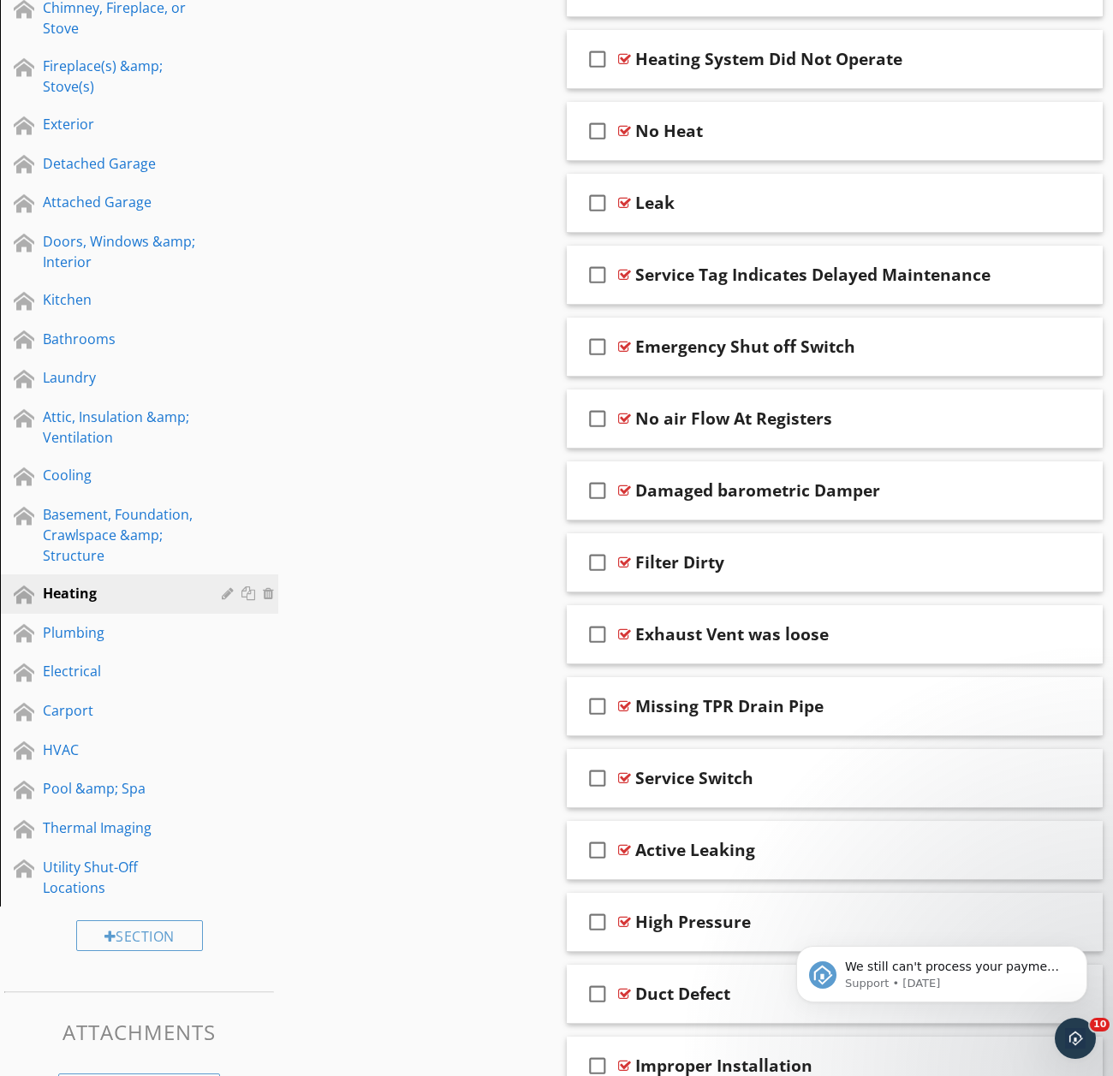
click at [67, 583] on div "Heating" at bounding box center [120, 593] width 154 height 21
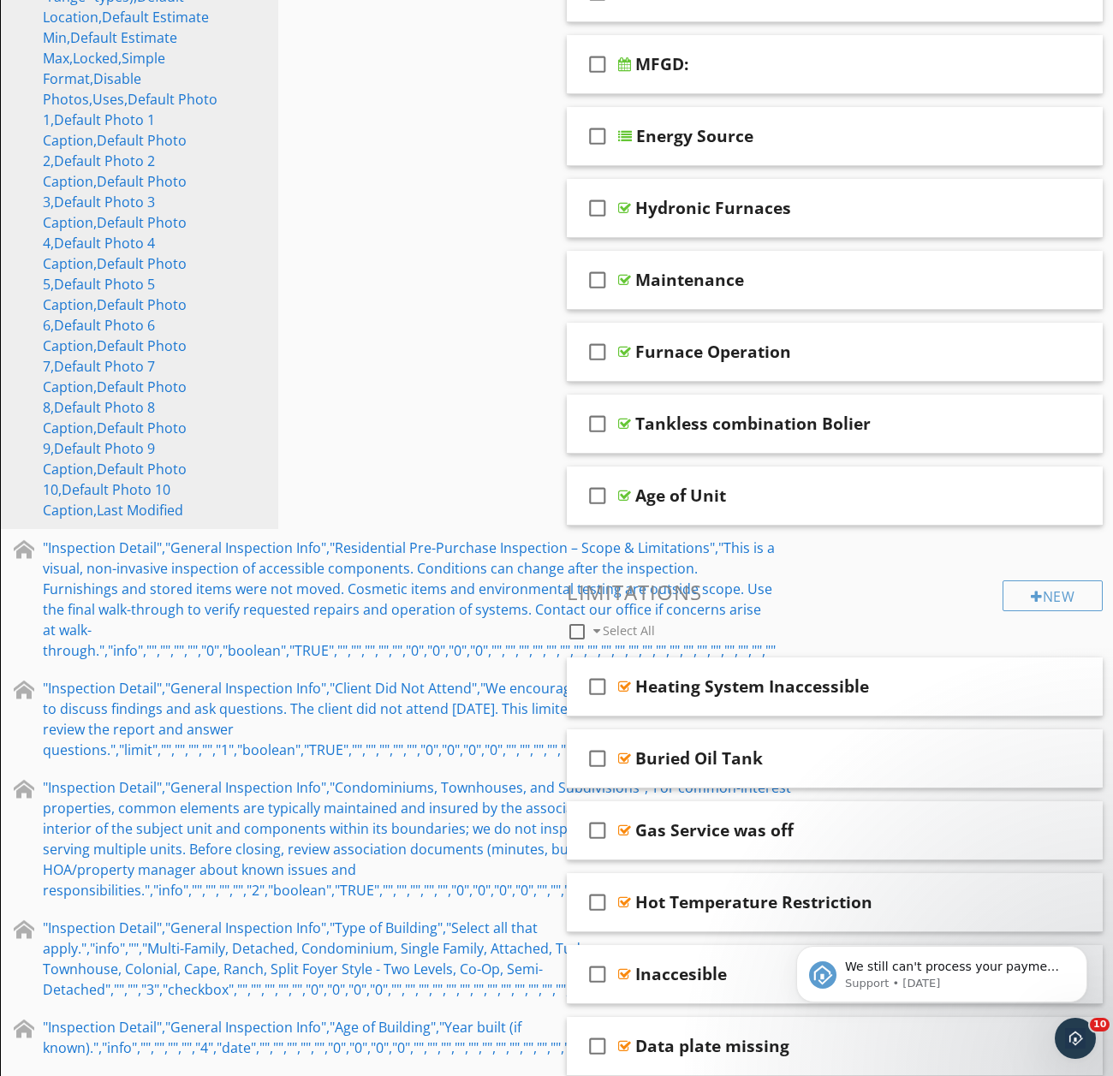
scroll to position [82, 0]
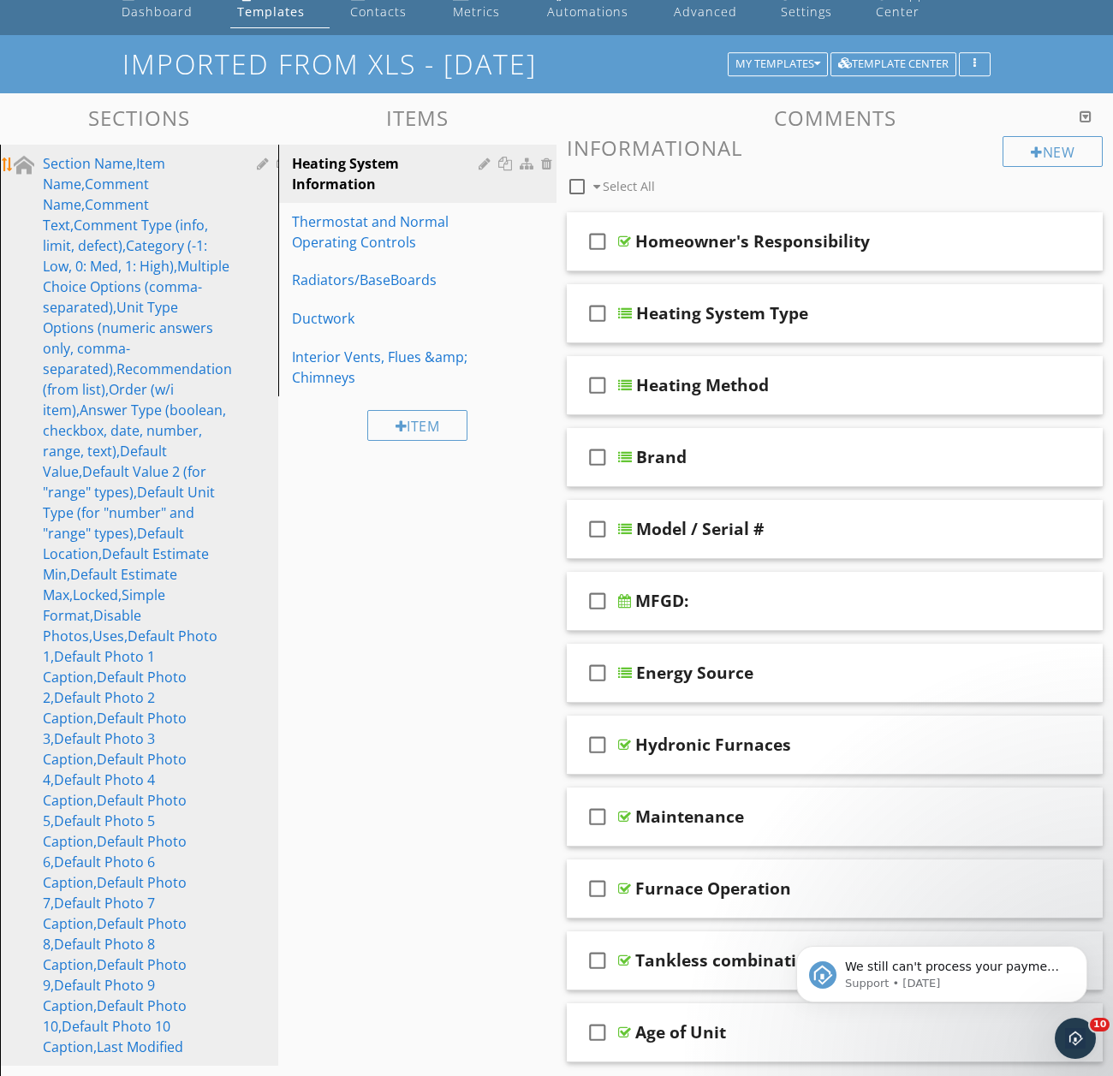
click at [133, 153] on div "Section Name,Item Name,Comment Name,Comment Text,Comment Type (info, limit, def…" at bounding box center [137, 605] width 189 height 904
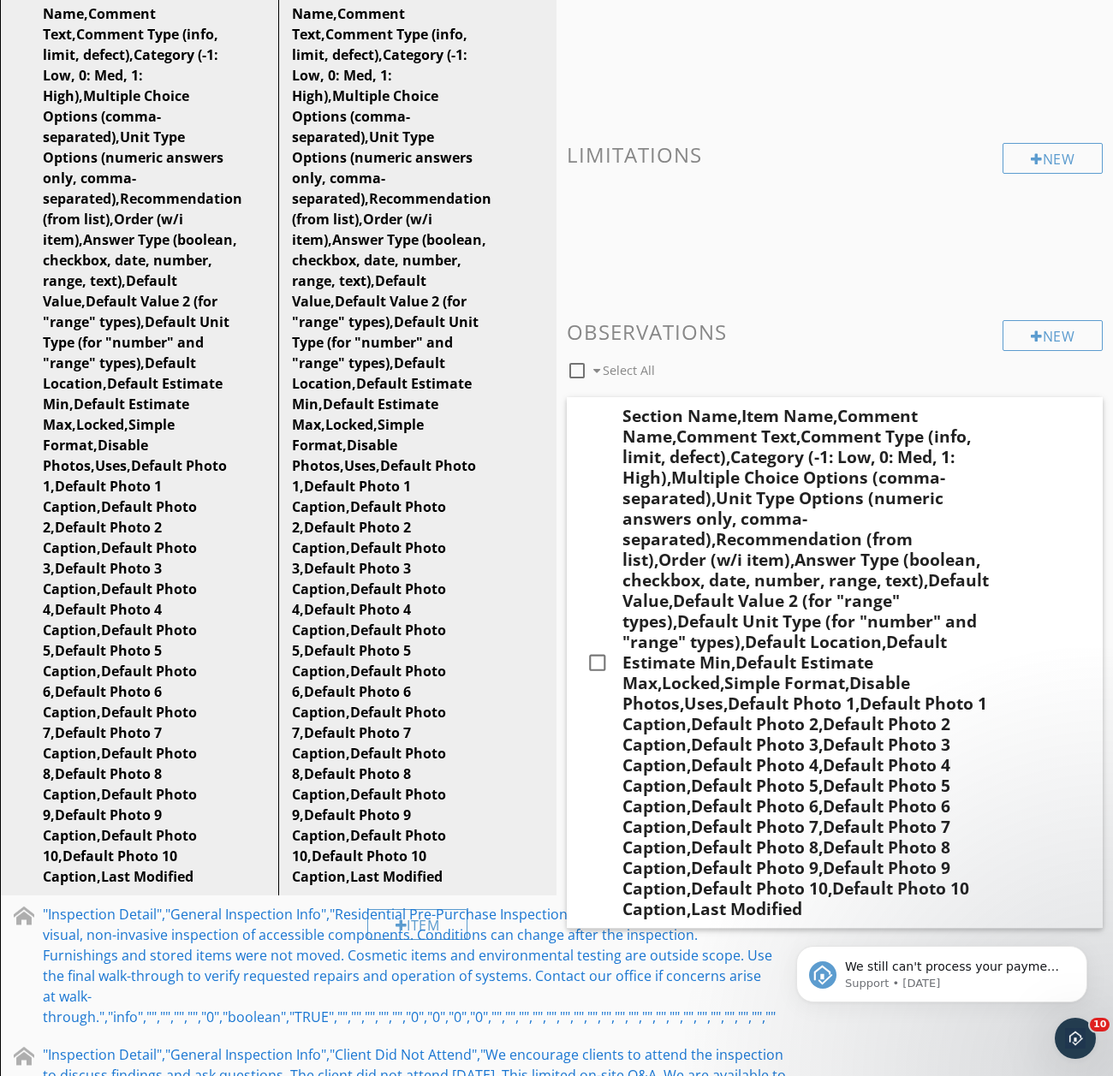
scroll to position [0, 0]
